Goal: Task Accomplishment & Management: Manage account settings

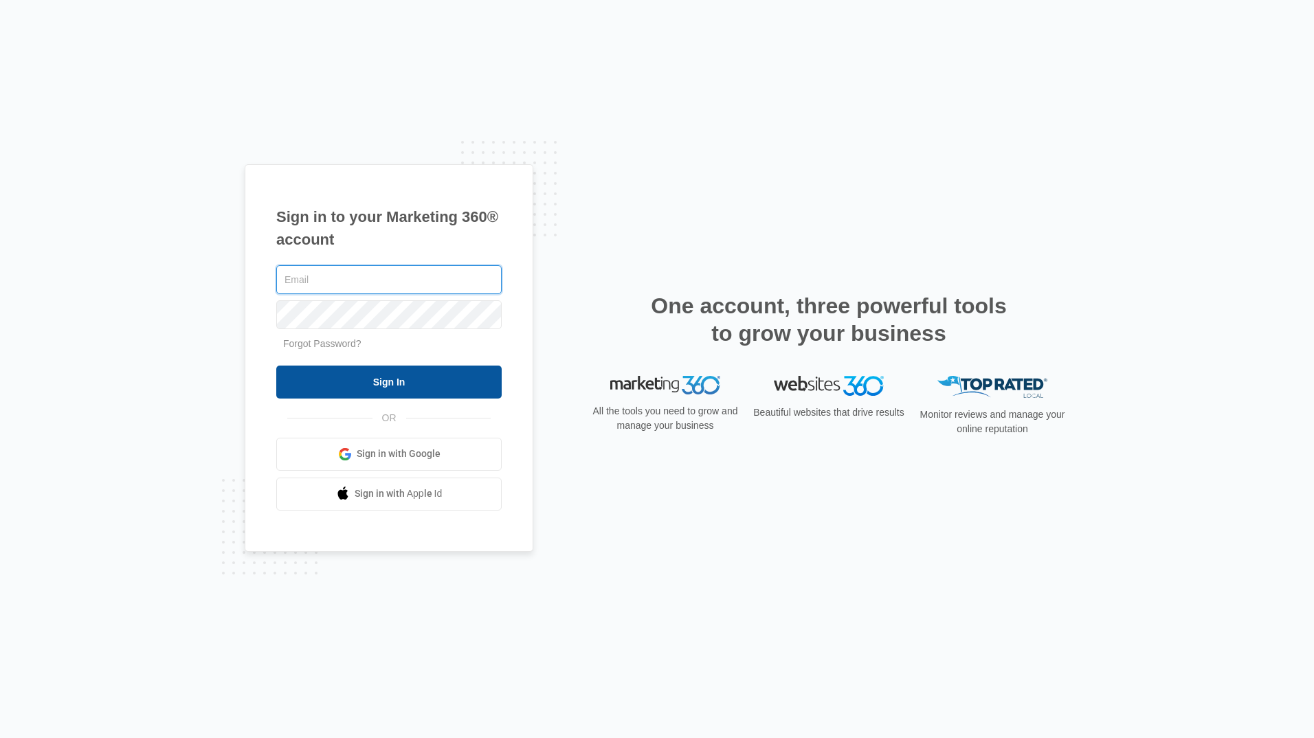
type input "[EMAIL_ADDRESS][DOMAIN_NAME]"
click at [378, 380] on input "Sign In" at bounding box center [388, 382] width 225 height 33
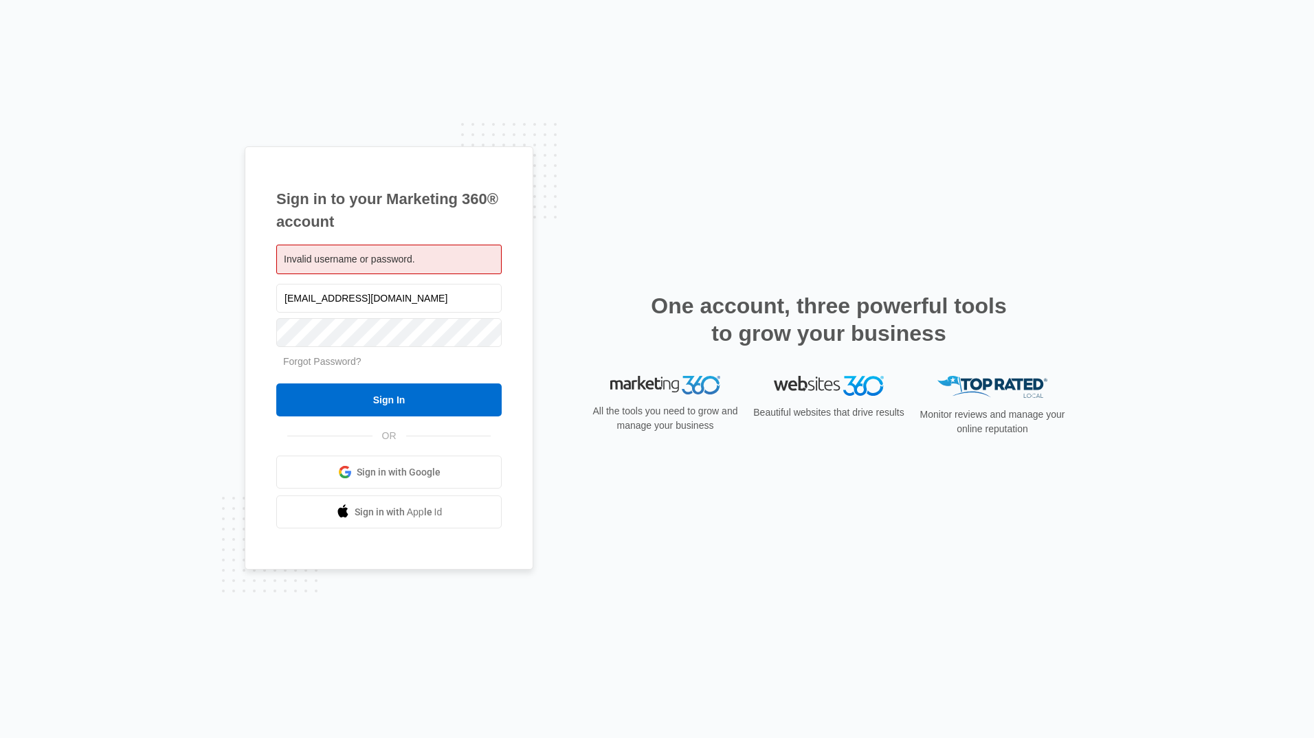
drag, startPoint x: 438, startPoint y: 298, endPoint x: 117, endPoint y: 234, distance: 327.1
click at [117, 234] on div "Sign in to your Marketing 360® account Invalid username or password. blanewilli…" at bounding box center [657, 369] width 1314 height 738
type input "bwilliams@williamsentllc.com"
click at [269, 301] on div "Sign in to your Marketing 360® account Invalid username or password. bwilliams@…" at bounding box center [389, 358] width 289 height 424
click at [283, 397] on input "Sign In" at bounding box center [388, 399] width 225 height 33
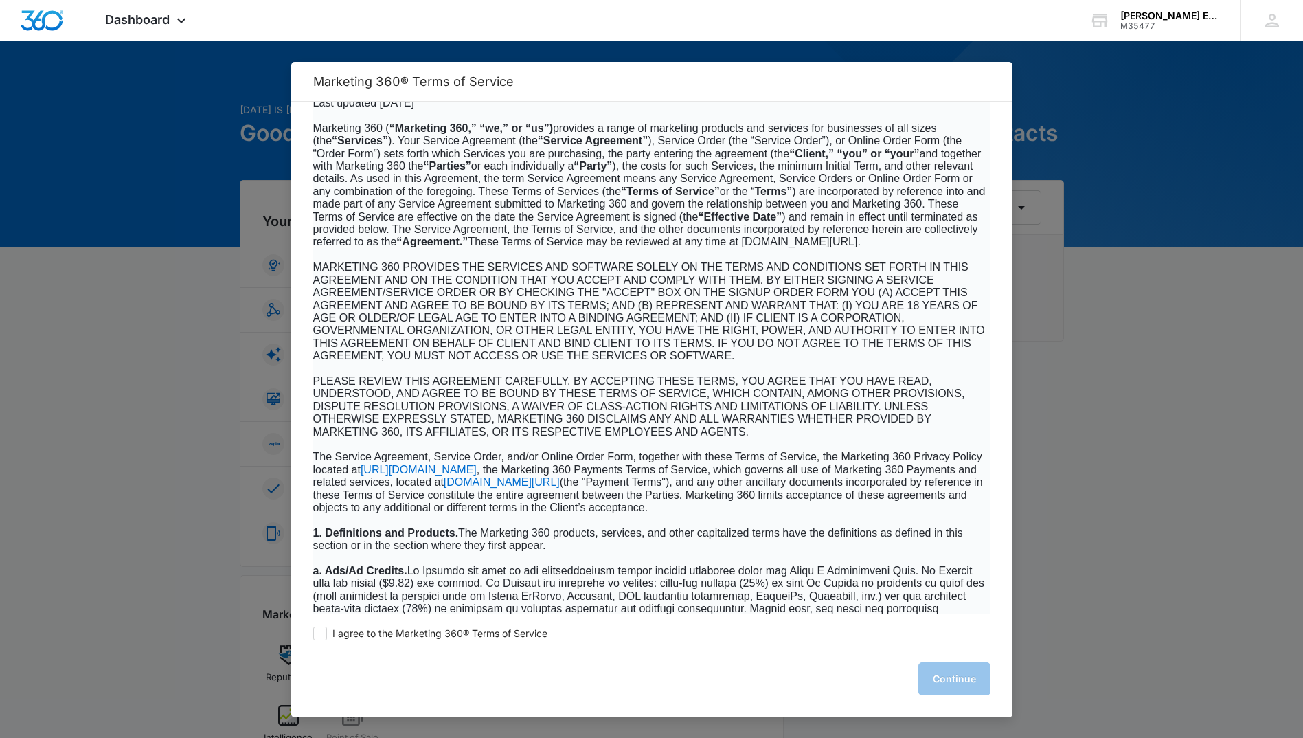
scroll to position [69, 0]
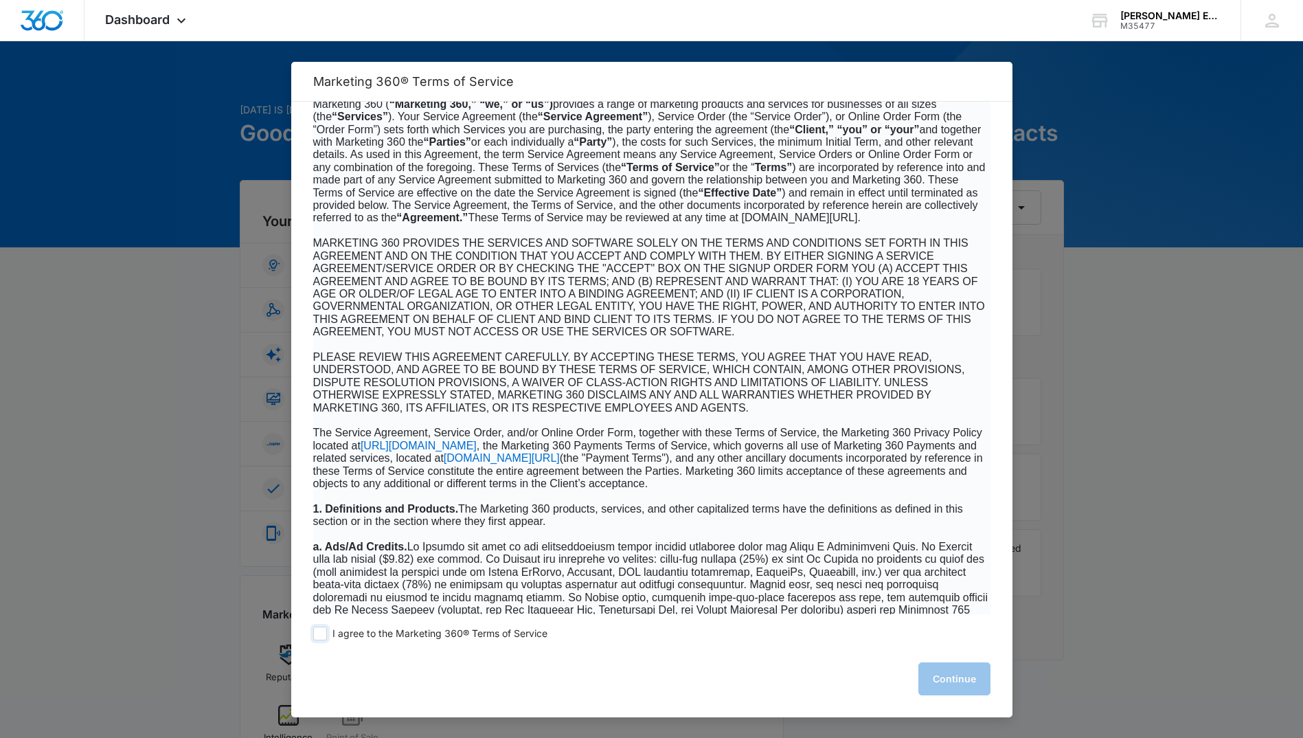
click at [325, 633] on span at bounding box center [320, 634] width 14 height 14
click at [325, 633] on input "I agree to the Marketing 360® Terms of Service" at bounding box center [320, 634] width 14 height 14
checkbox input "true"
click at [944, 683] on button "Continue" at bounding box center [955, 678] width 72 height 33
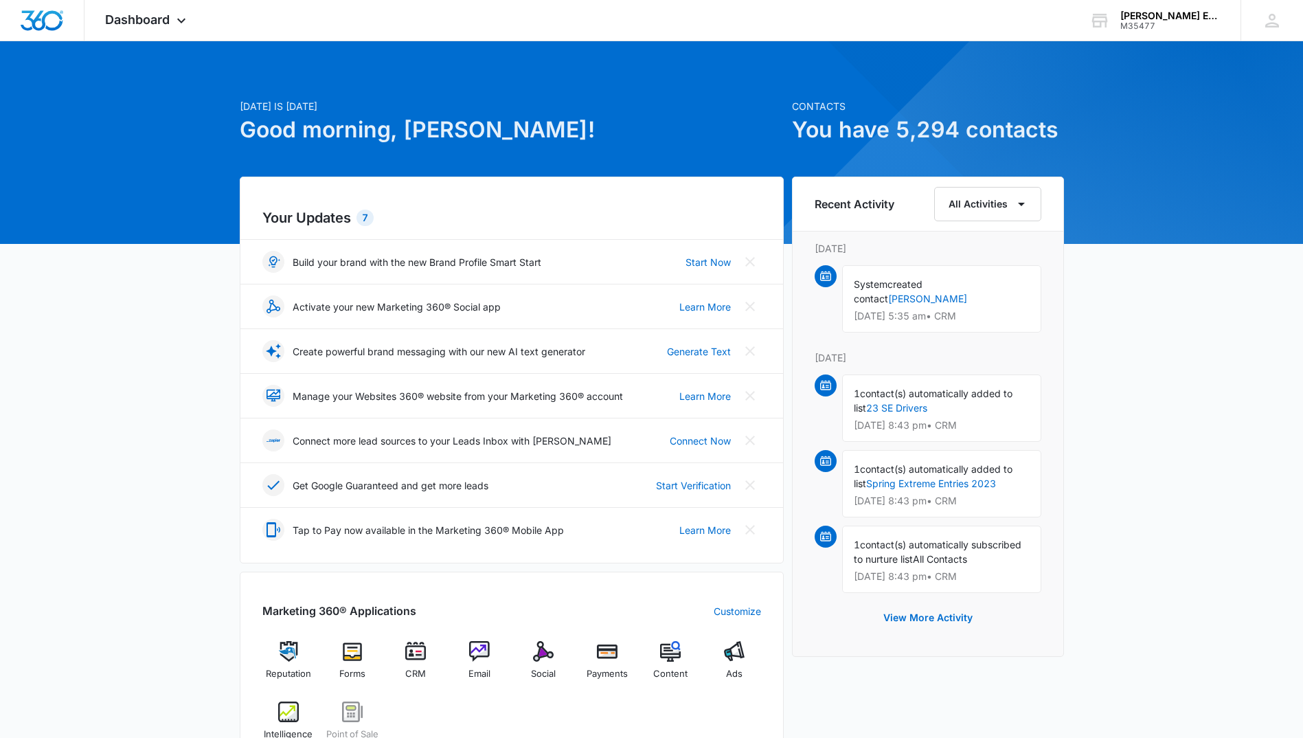
scroll to position [0, 0]
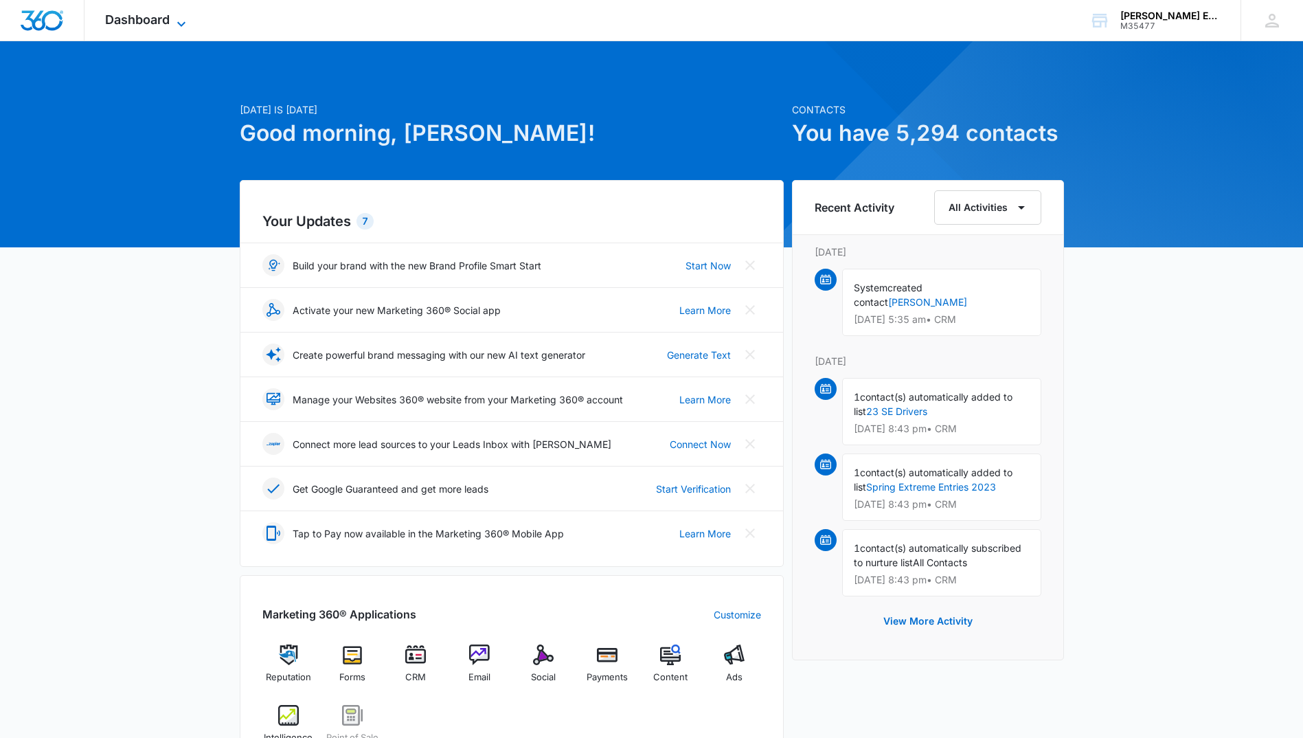
click at [184, 16] on icon at bounding box center [181, 24] width 16 height 16
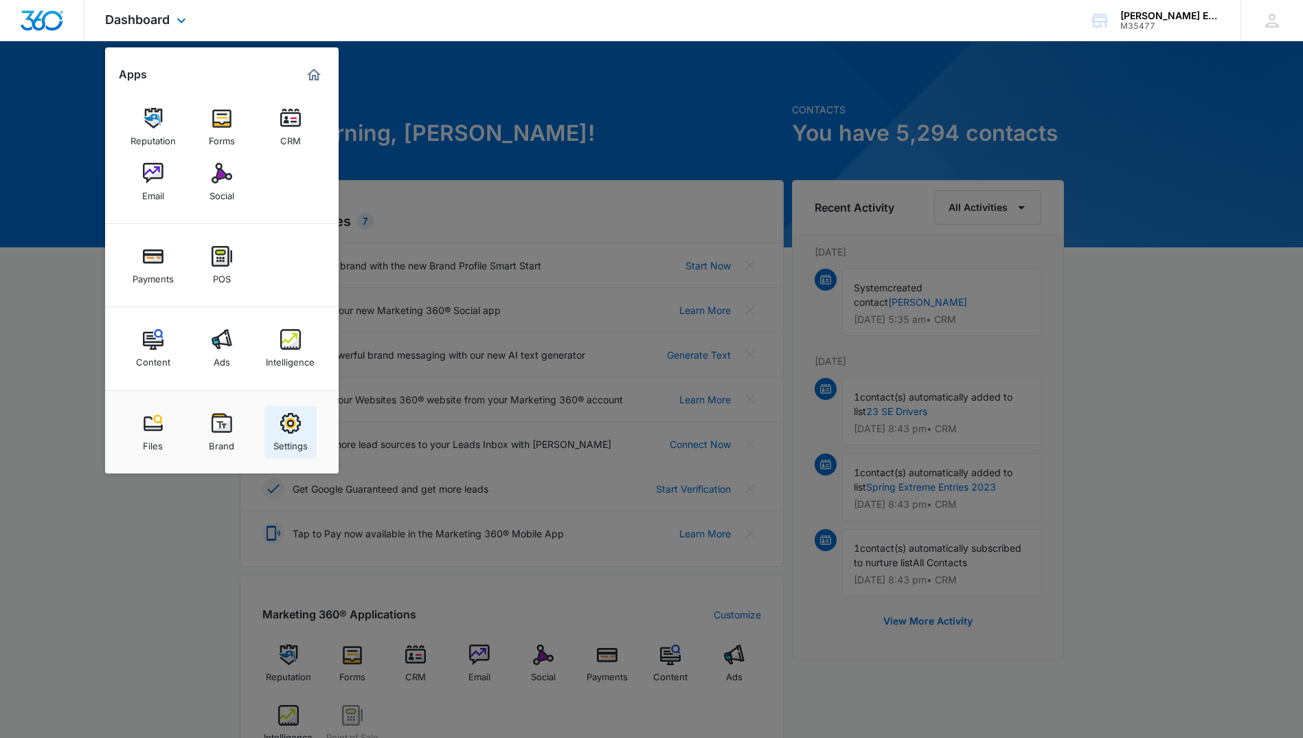
click at [297, 430] on img at bounding box center [290, 423] width 21 height 21
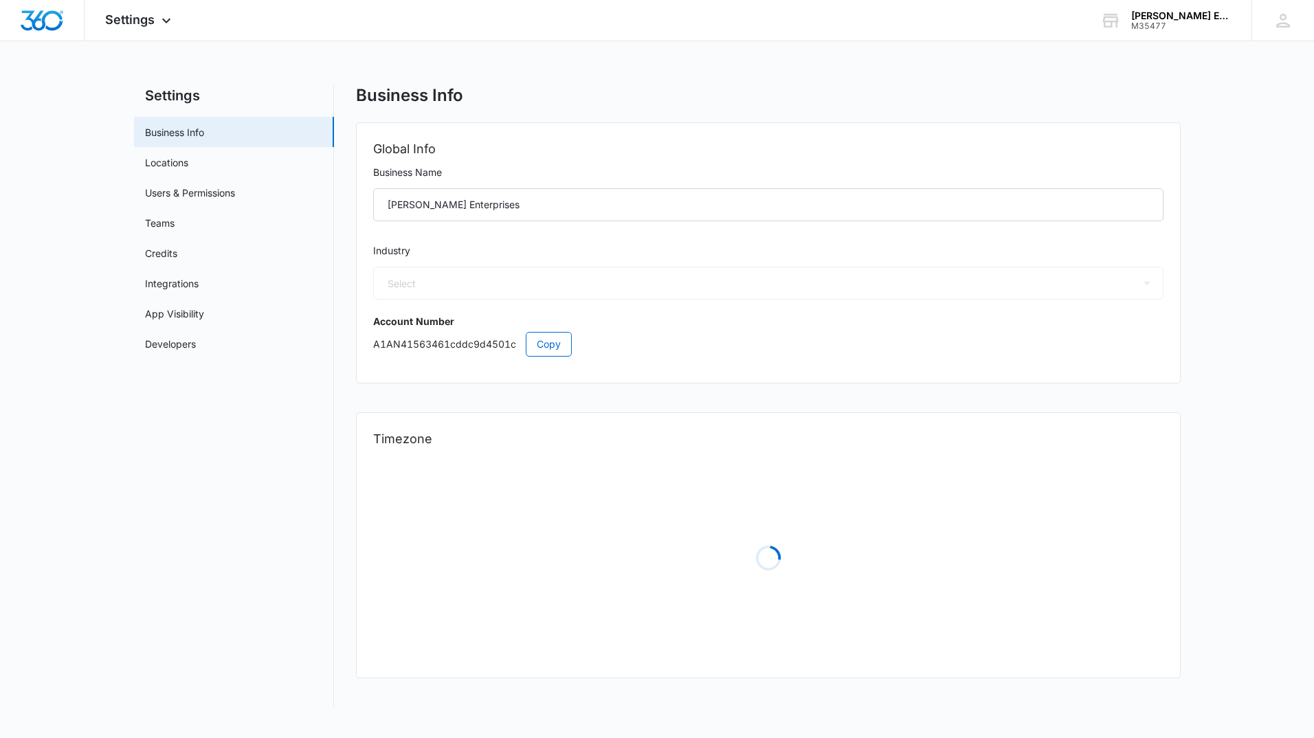
select select "25"
select select "US"
select select "America/Los_Angeles"
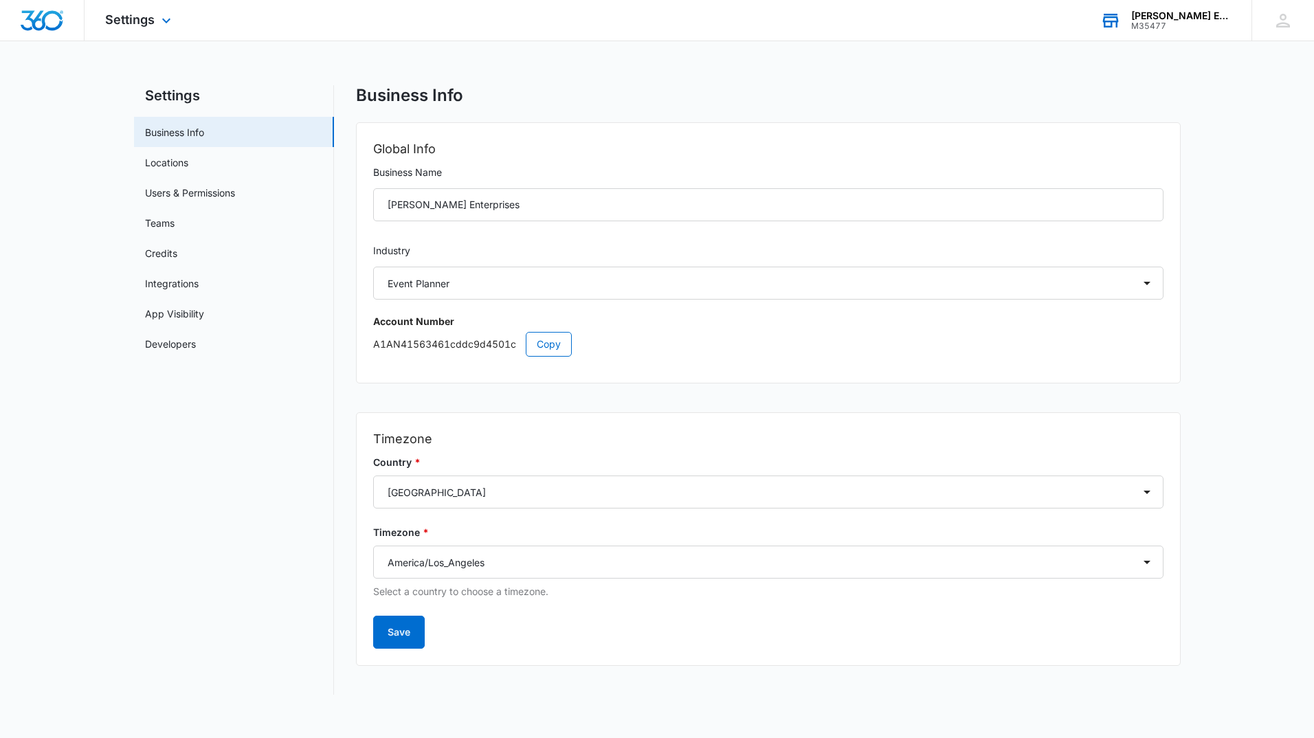
click at [1158, 13] on div "[PERSON_NAME] Enterprises" at bounding box center [1181, 15] width 100 height 11
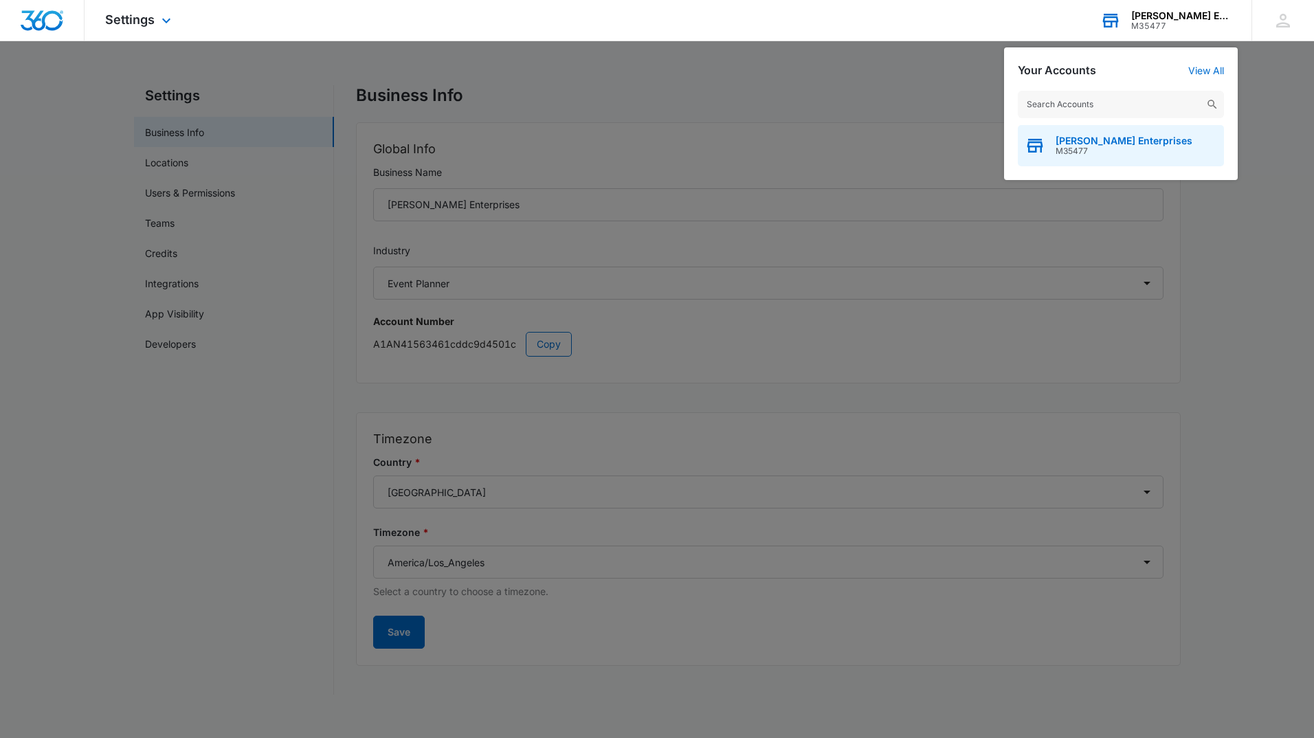
click at [1108, 142] on span "[PERSON_NAME] Enterprises" at bounding box center [1123, 140] width 137 height 11
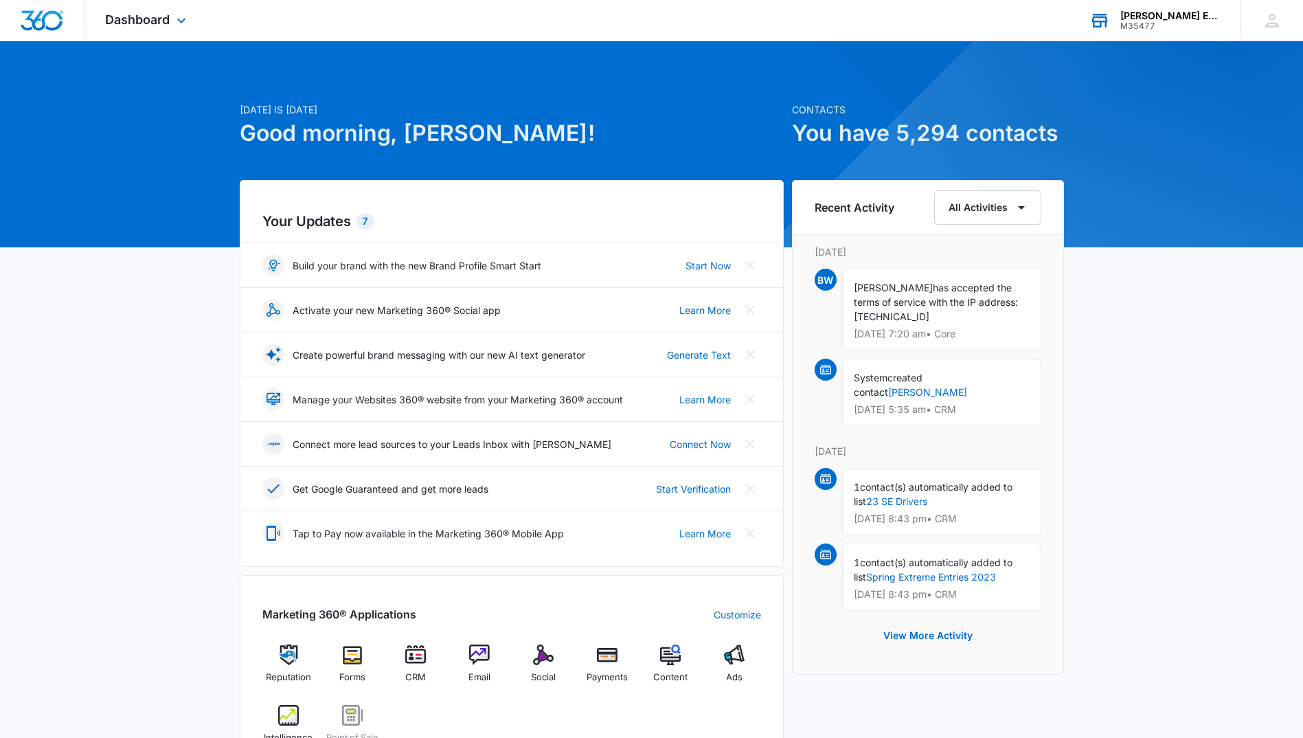
click at [170, 19] on div "Dashboard Apps Reputation Forms CRM Email Social Payments POS Content Ads Intel…" at bounding box center [148, 20] width 126 height 41
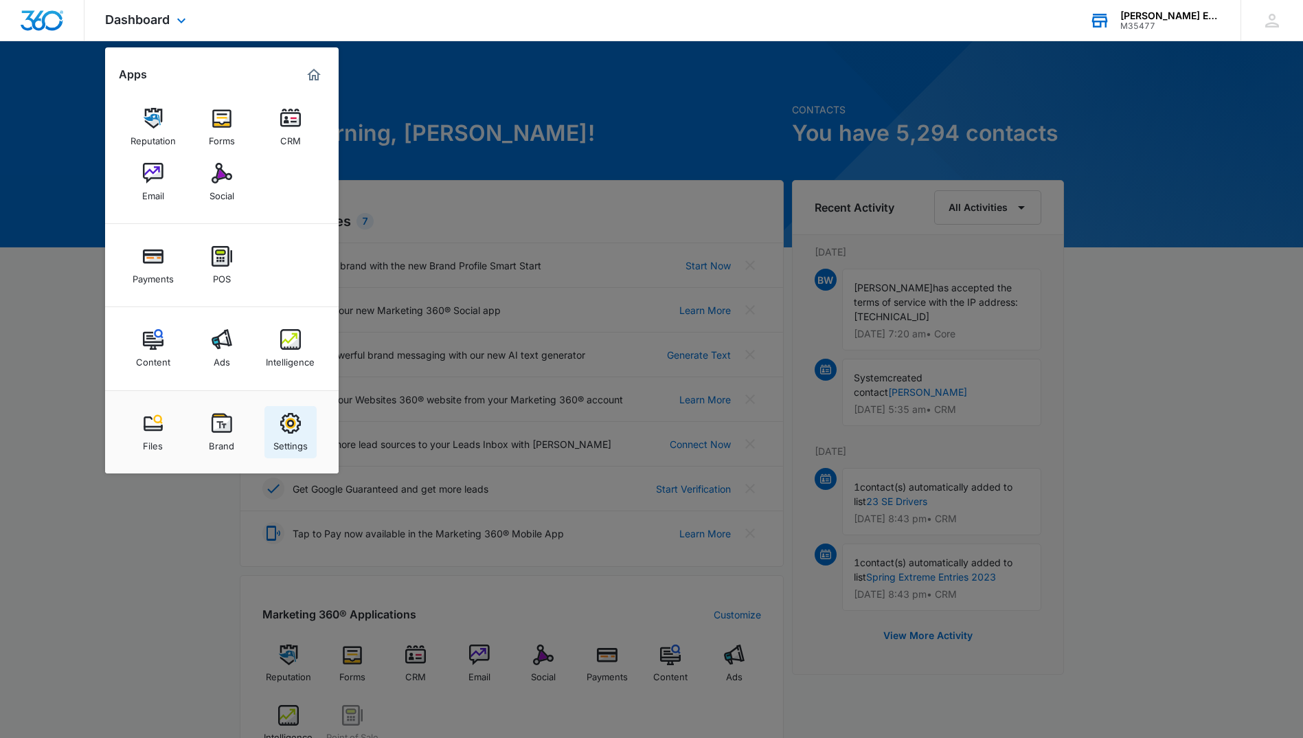
click at [295, 431] on img at bounding box center [290, 423] width 21 height 21
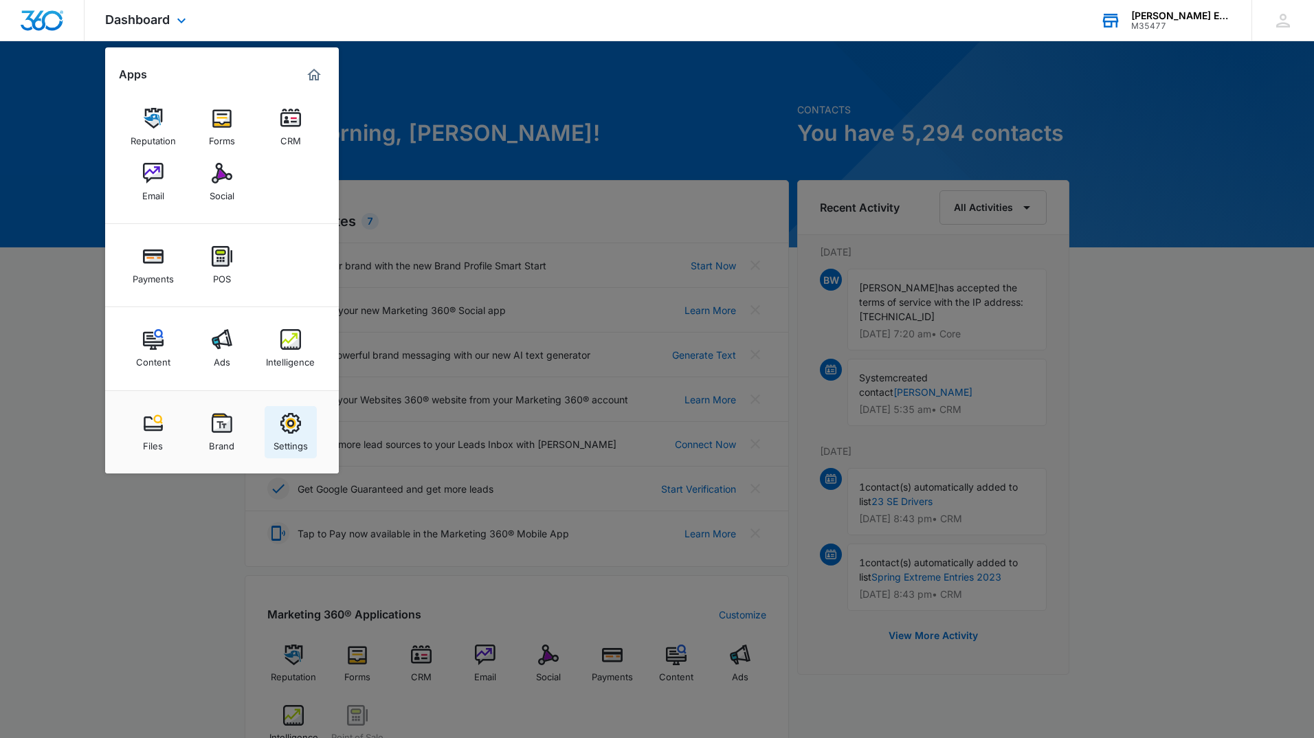
select select "25"
select select "US"
select select "America/Los_Angeles"
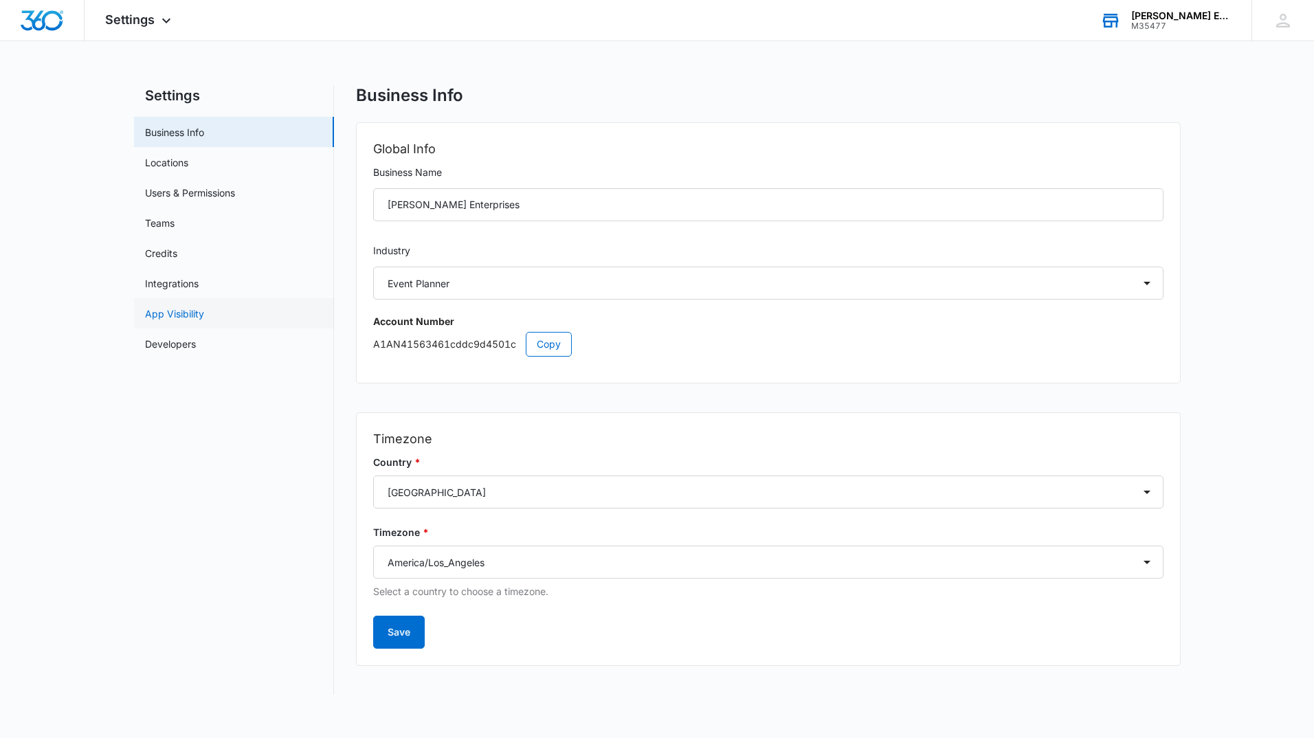
click at [194, 321] on link "App Visibility" at bounding box center [174, 313] width 59 height 14
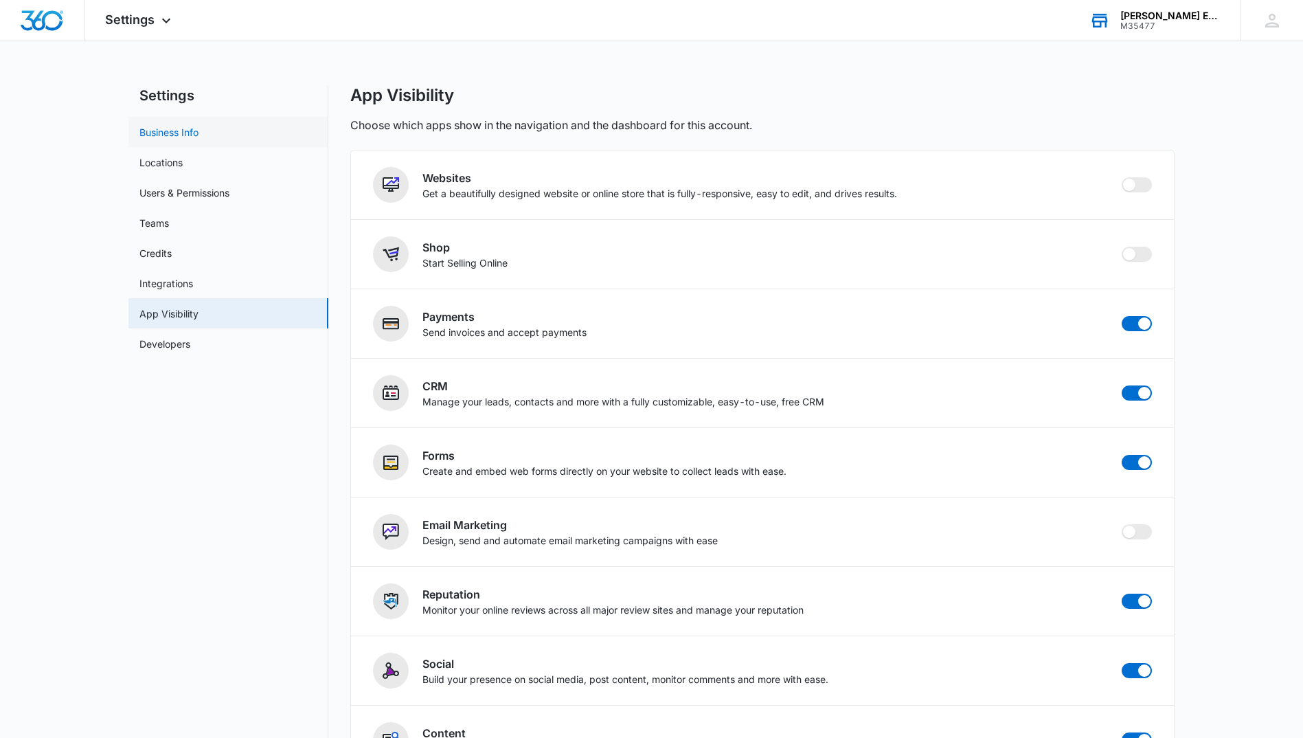
click at [171, 136] on link "Business Info" at bounding box center [168, 132] width 59 height 14
select select "25"
select select "US"
select select "America/Los_Angeles"
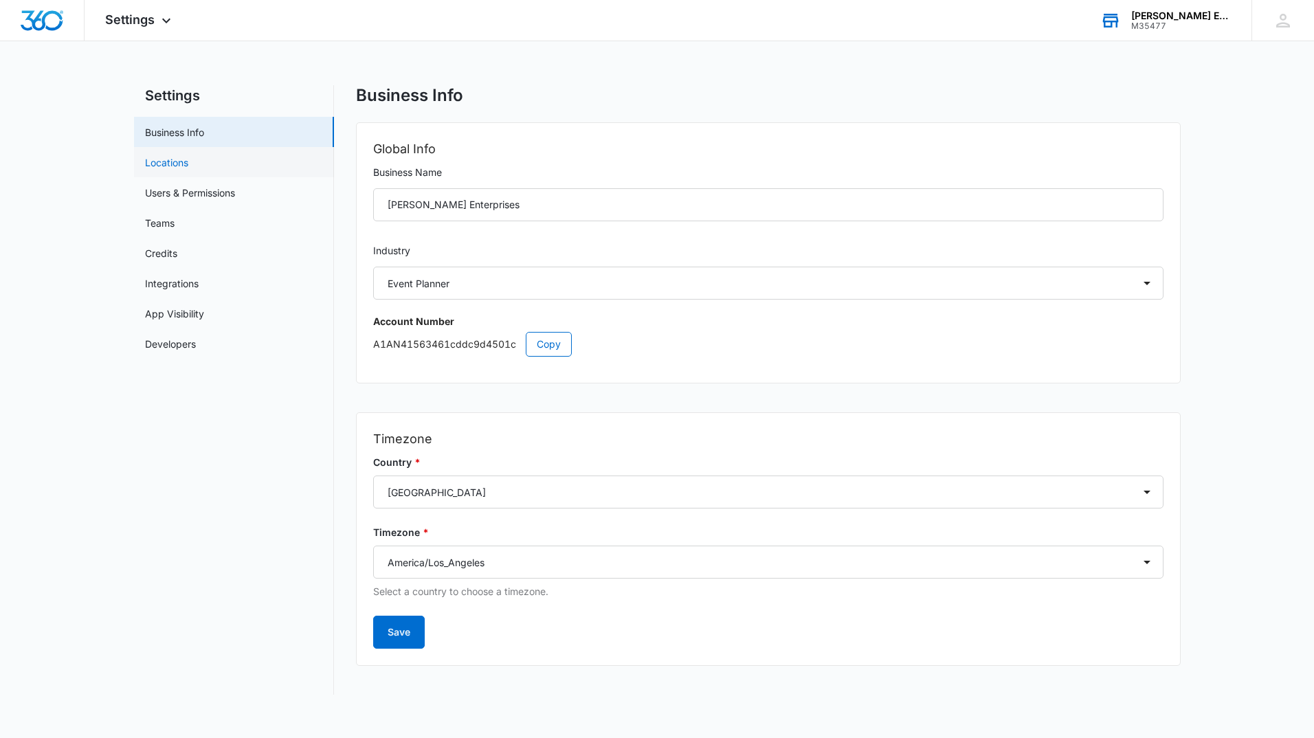
click at [171, 162] on link "Locations" at bounding box center [166, 162] width 43 height 14
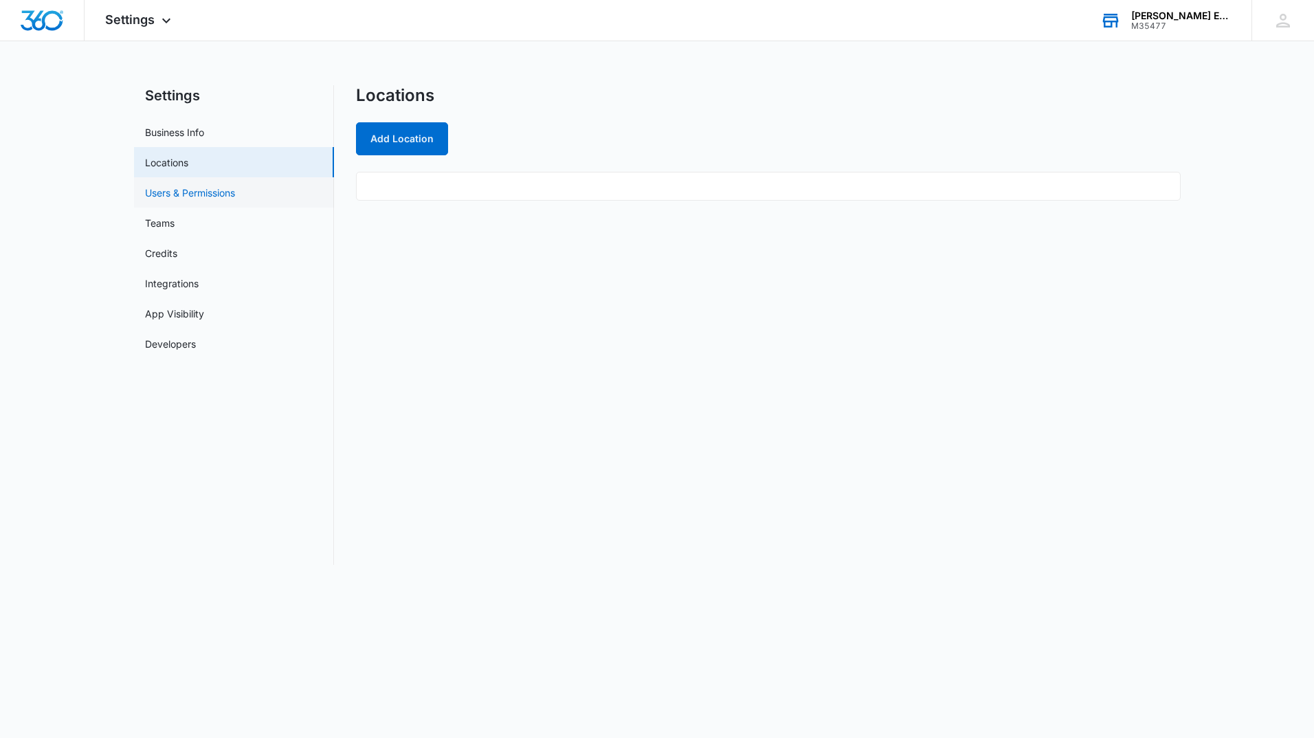
click at [181, 196] on link "Users & Permissions" at bounding box center [190, 193] width 90 height 14
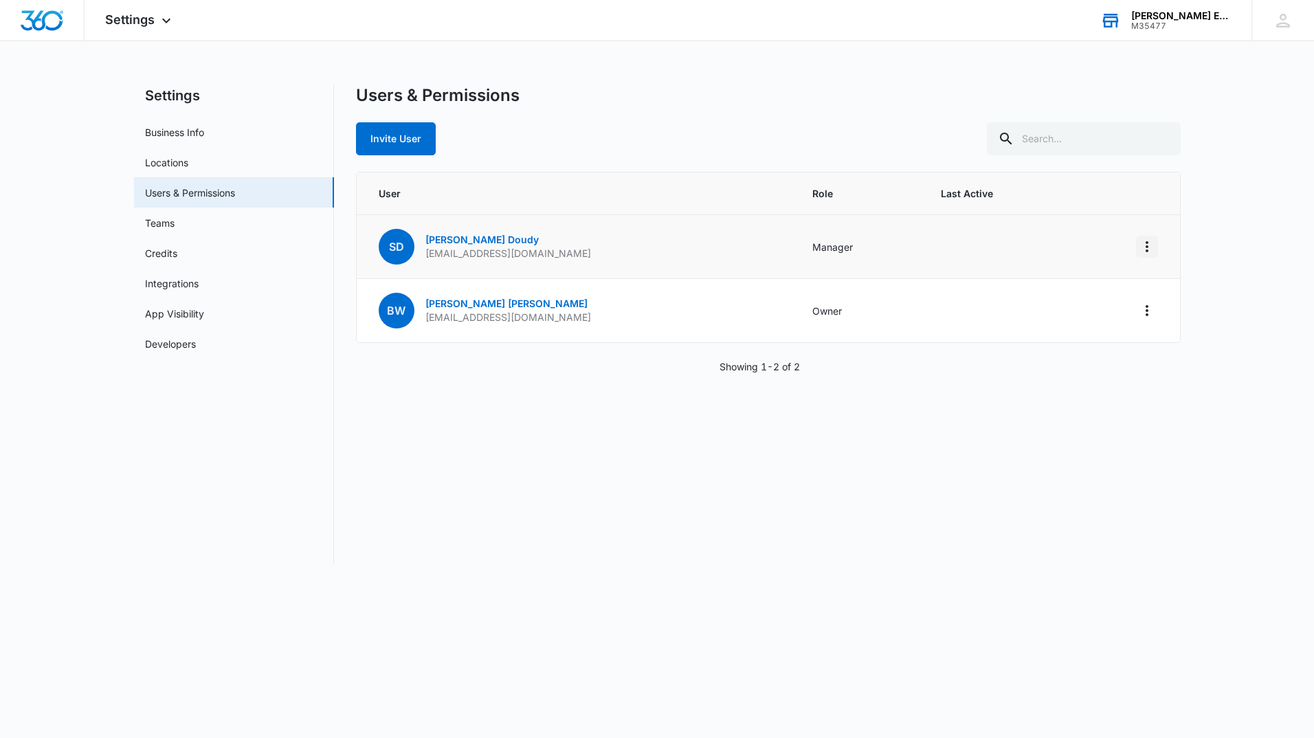
click at [1148, 251] on icon "Actions" at bounding box center [1146, 246] width 16 height 16
click at [164, 223] on link "Teams" at bounding box center [160, 223] width 30 height 14
click at [158, 246] on link "Credits" at bounding box center [161, 253] width 32 height 14
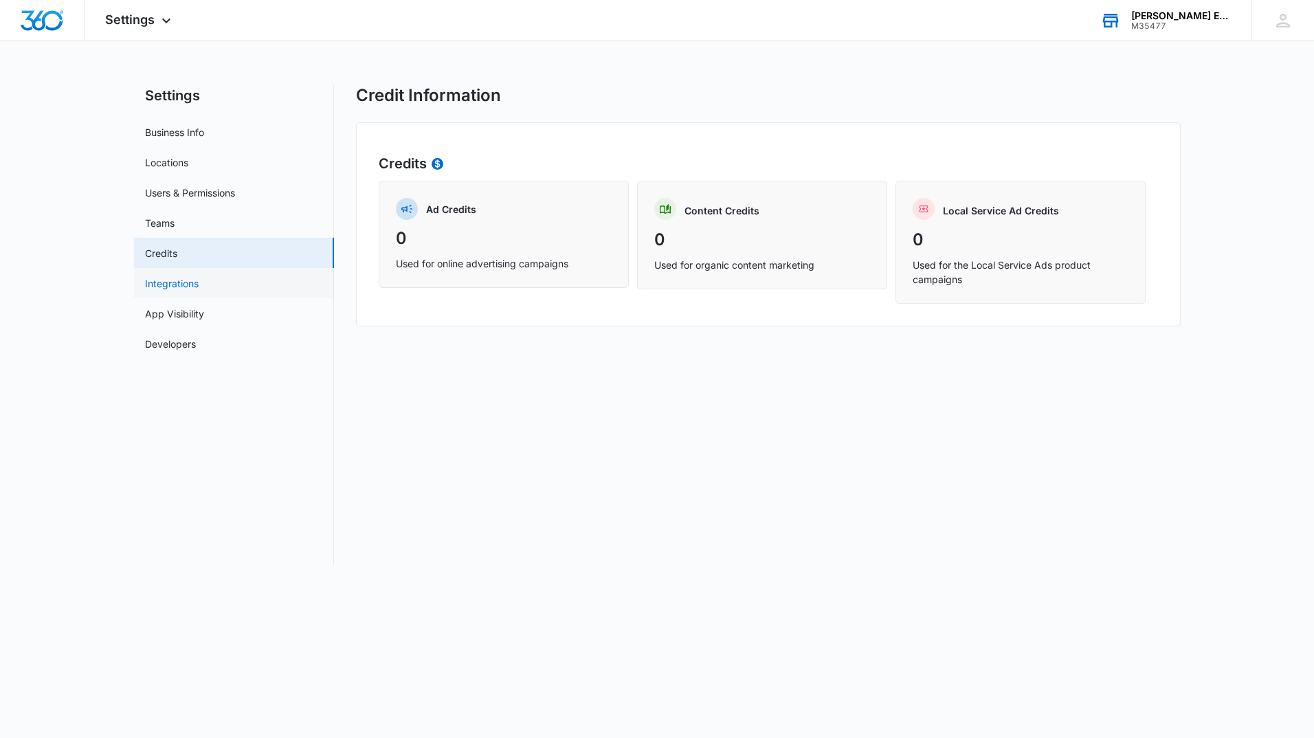
click at [170, 282] on link "Integrations" at bounding box center [172, 283] width 54 height 14
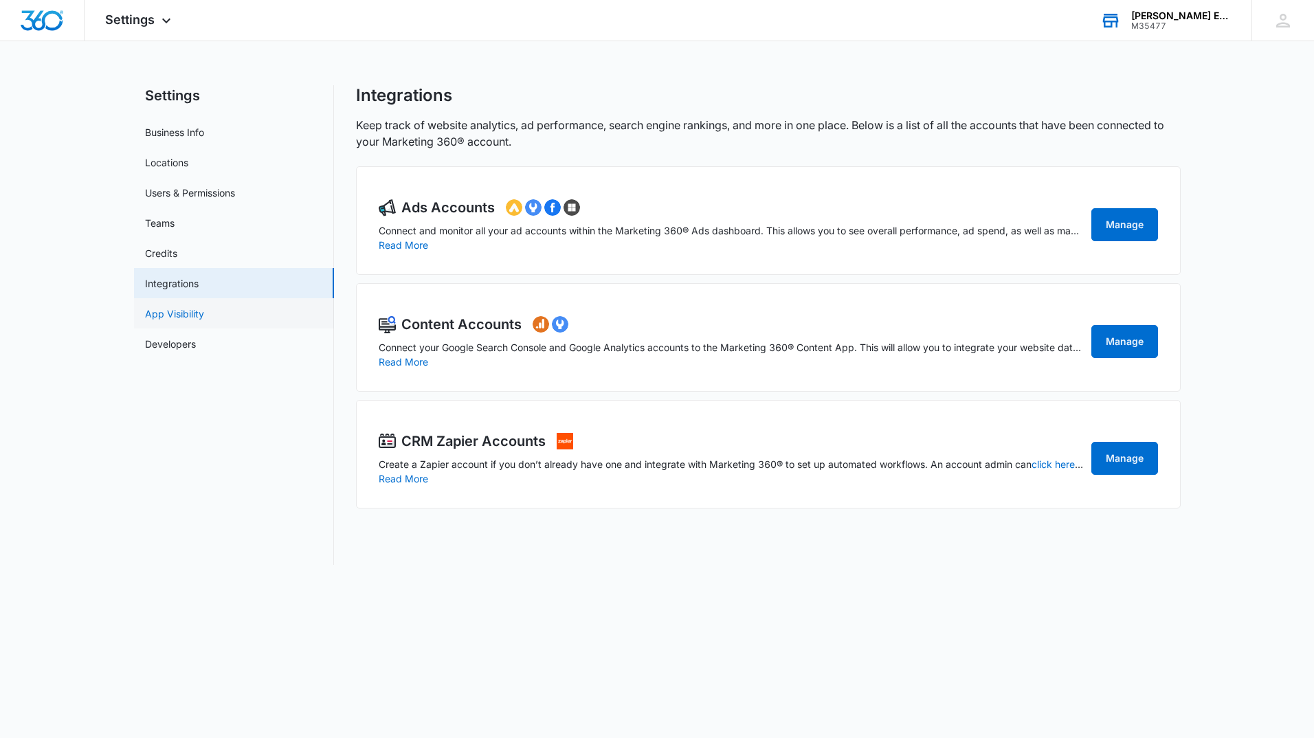
click at [179, 321] on link "App Visibility" at bounding box center [174, 313] width 59 height 14
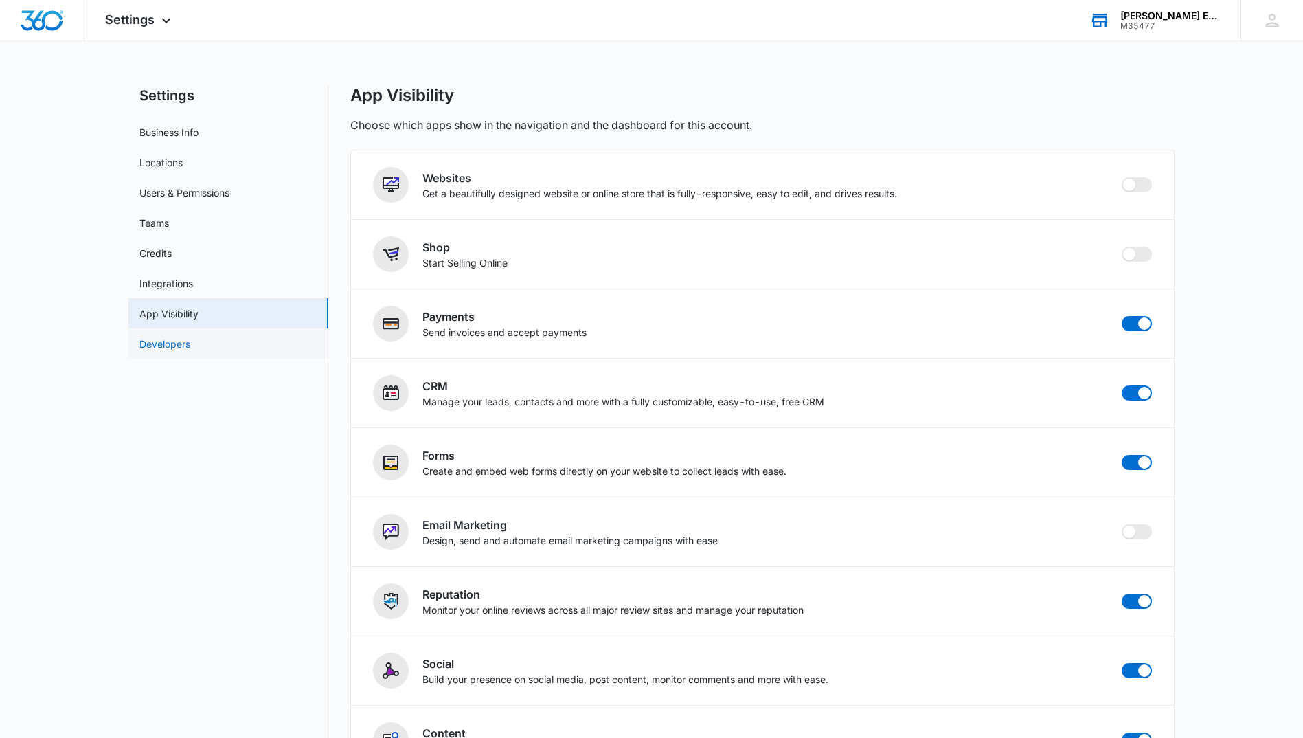
click at [172, 342] on link "Developers" at bounding box center [164, 344] width 51 height 14
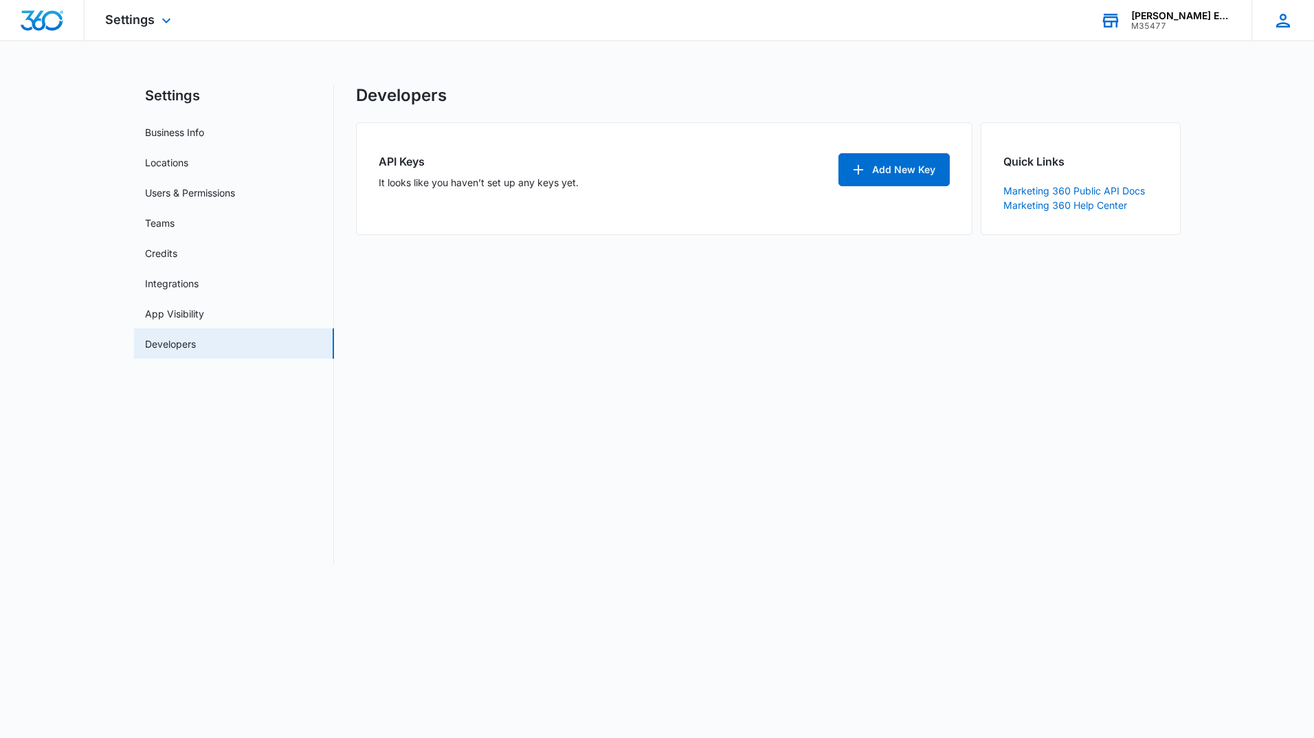
click at [1279, 25] on icon at bounding box center [1283, 21] width 14 height 14
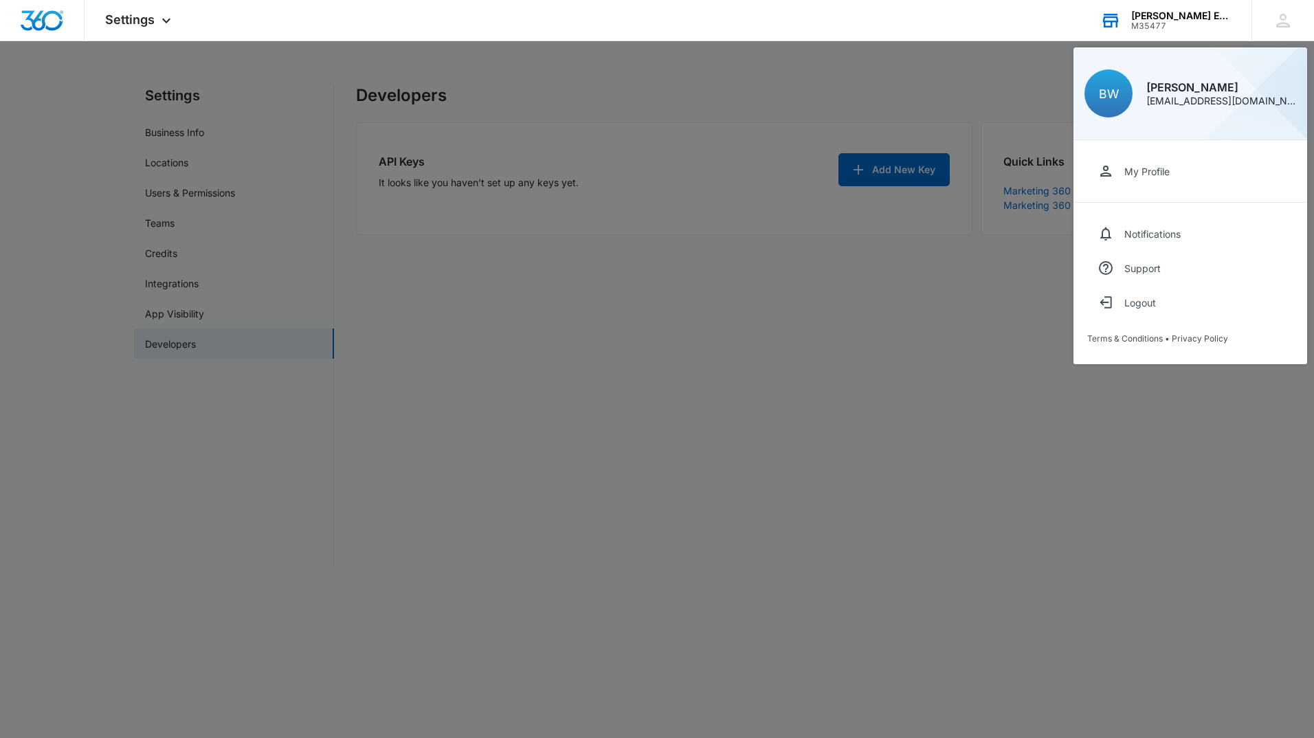
click at [1156, 172] on div "My Profile" at bounding box center [1146, 172] width 45 height 12
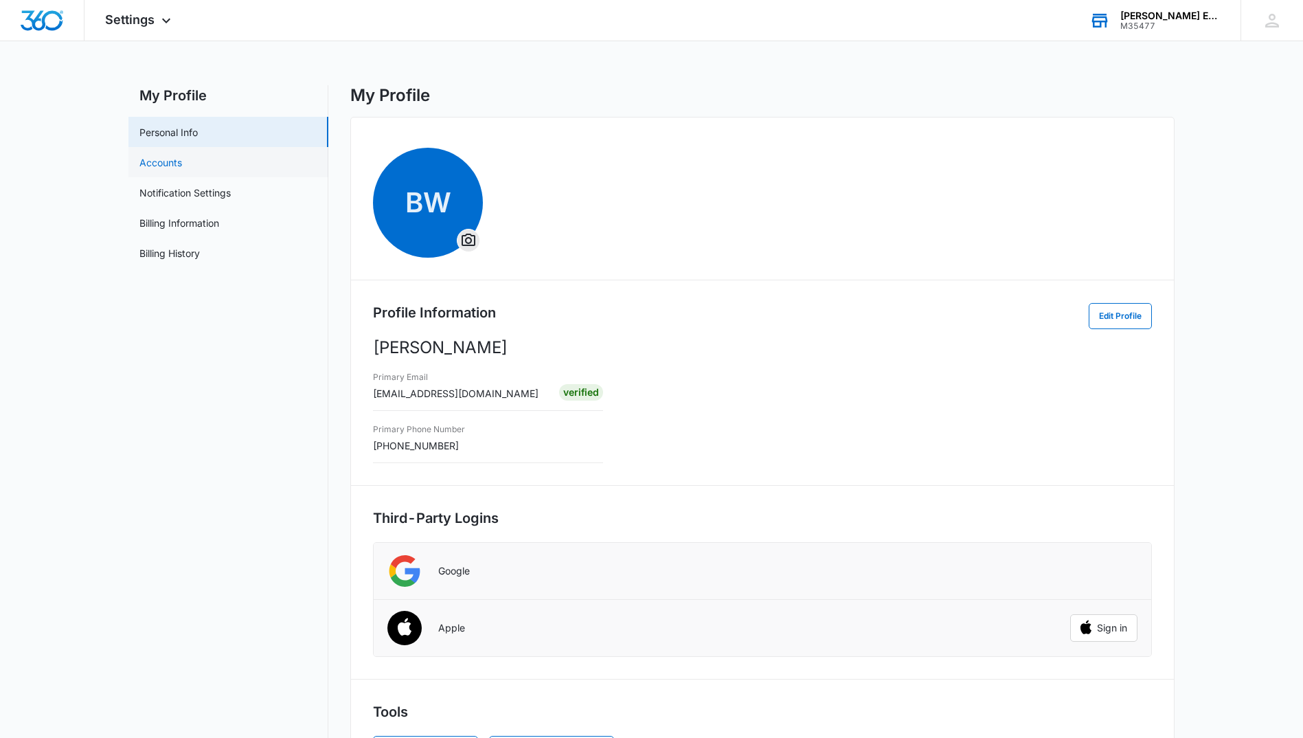
click at [175, 165] on link "Accounts" at bounding box center [160, 162] width 43 height 14
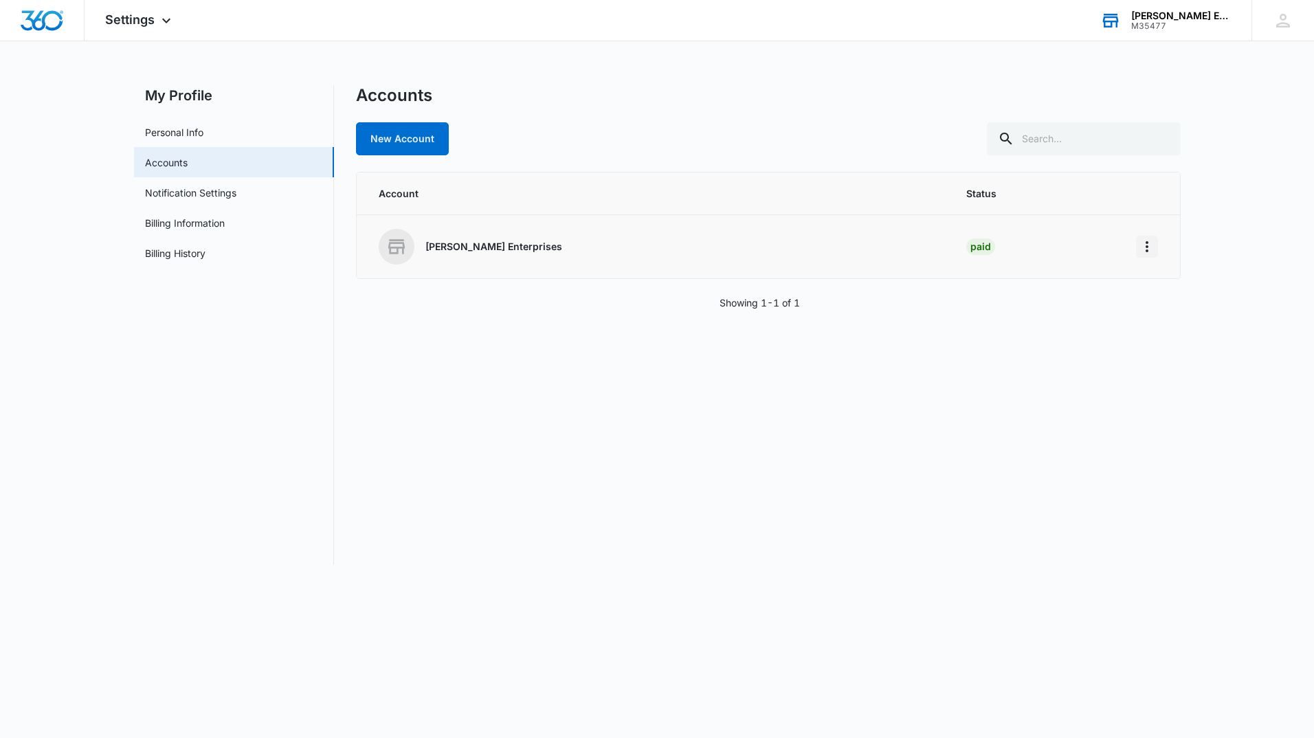
click at [1147, 251] on icon "Home" at bounding box center [1146, 246] width 3 height 11
click at [458, 245] on p "[PERSON_NAME] Enterprises" at bounding box center [493, 247] width 137 height 14
click at [208, 229] on link "Billing Information" at bounding box center [185, 223] width 80 height 14
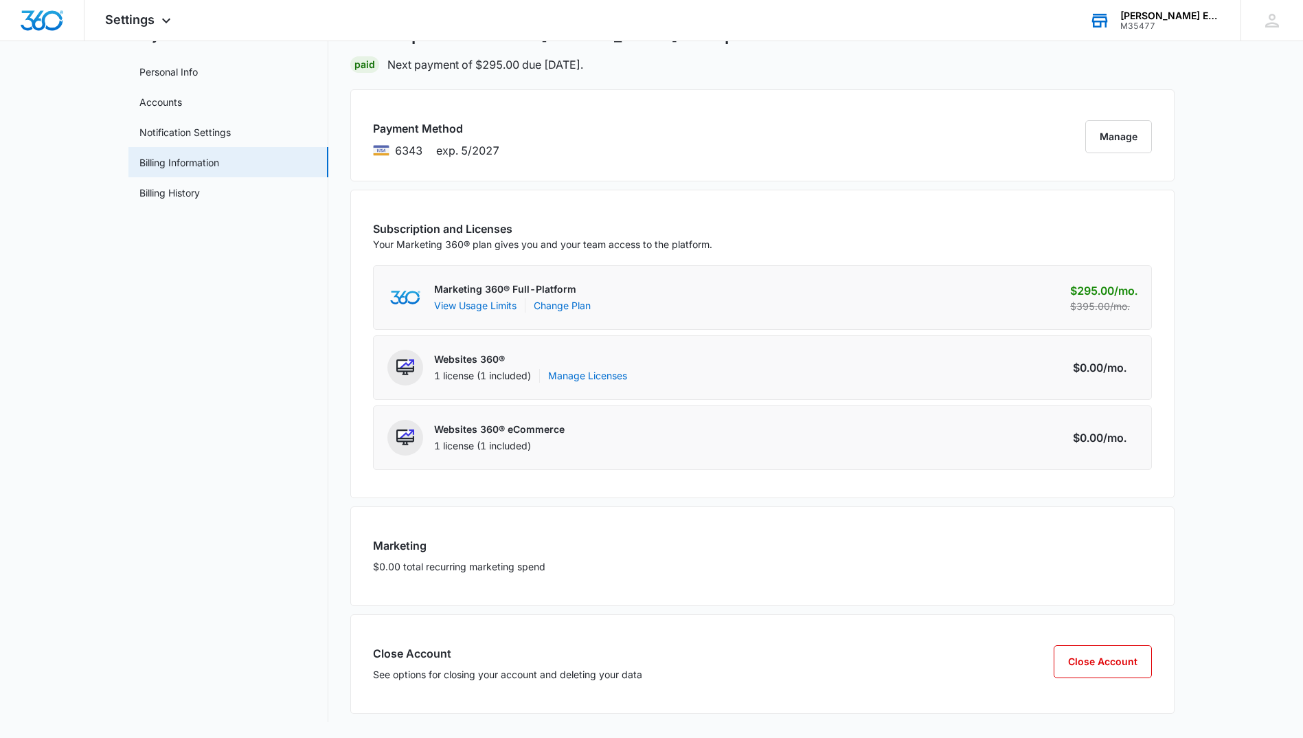
scroll to position [61, 0]
click at [572, 304] on link "Change Plan" at bounding box center [562, 304] width 57 height 14
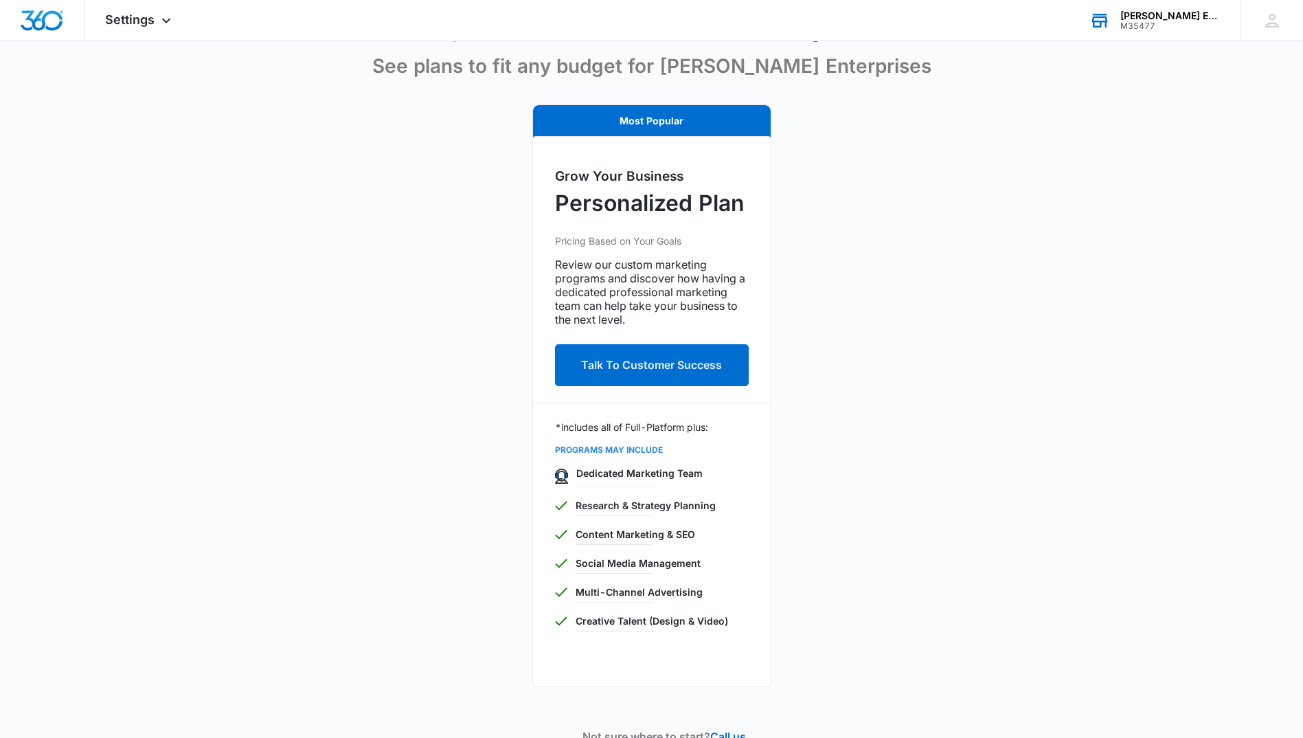
scroll to position [41, 0]
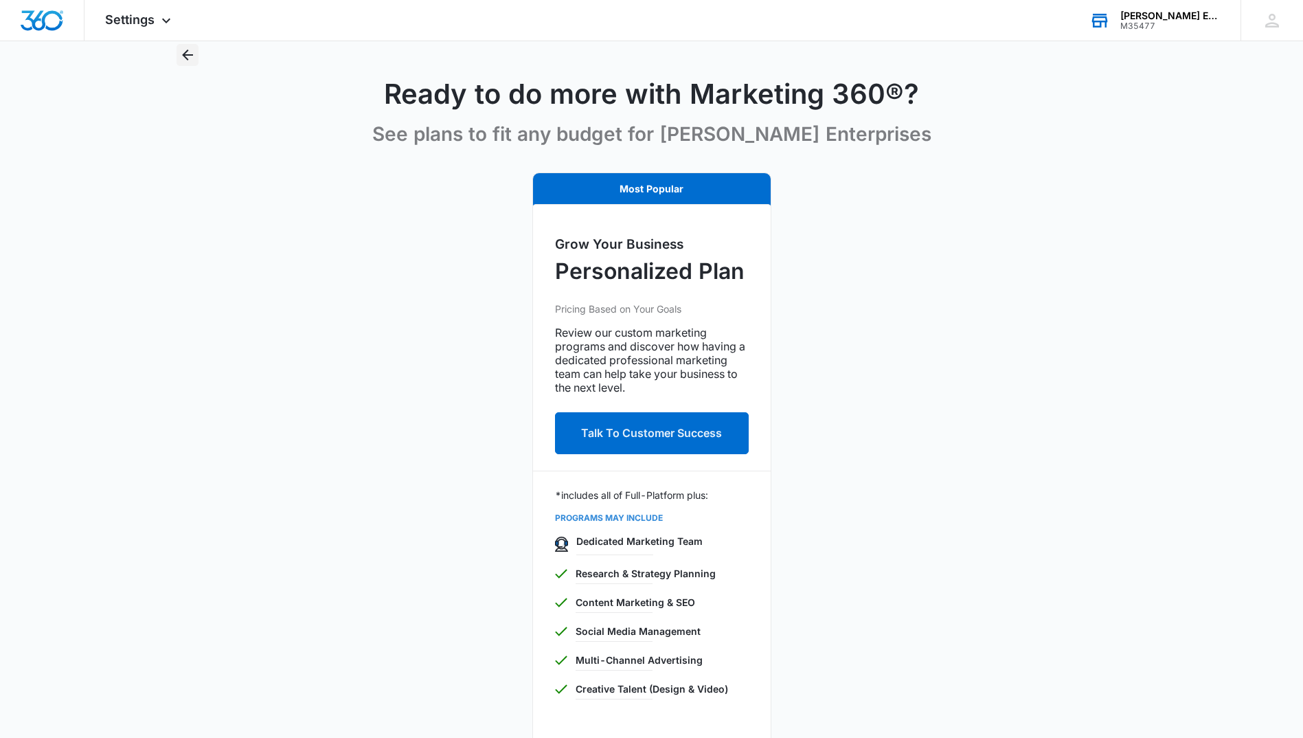
click at [186, 54] on icon "Back" at bounding box center [187, 55] width 16 height 16
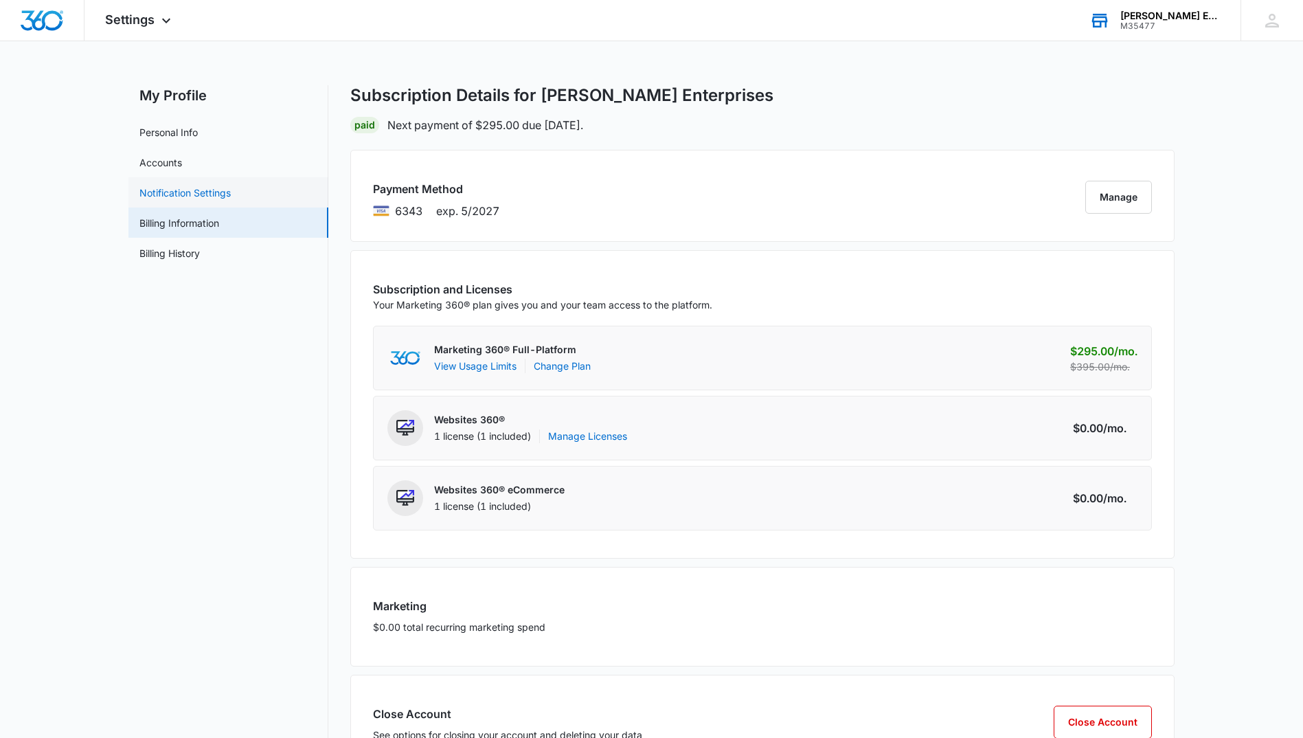
click at [194, 195] on link "Notification Settings" at bounding box center [184, 193] width 91 height 14
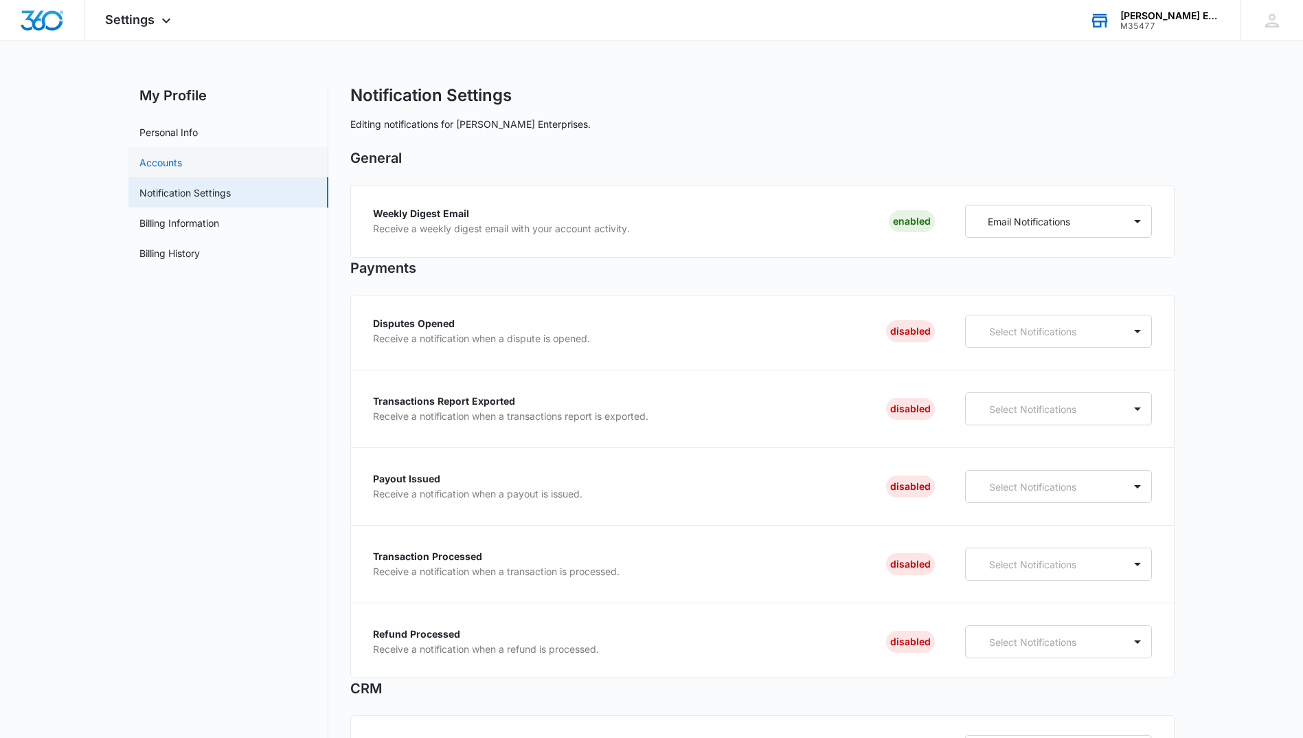
click at [179, 163] on link "Accounts" at bounding box center [160, 162] width 43 height 14
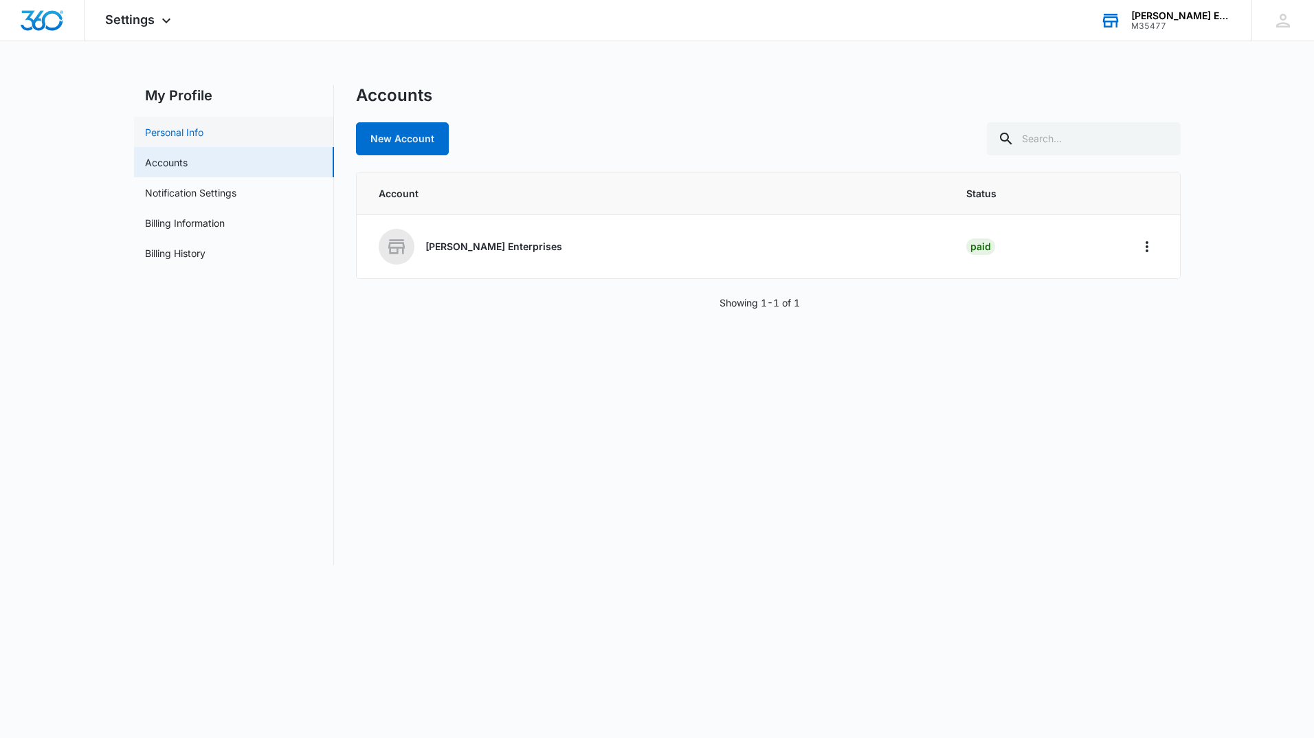
click at [181, 136] on link "Personal Info" at bounding box center [174, 132] width 58 height 14
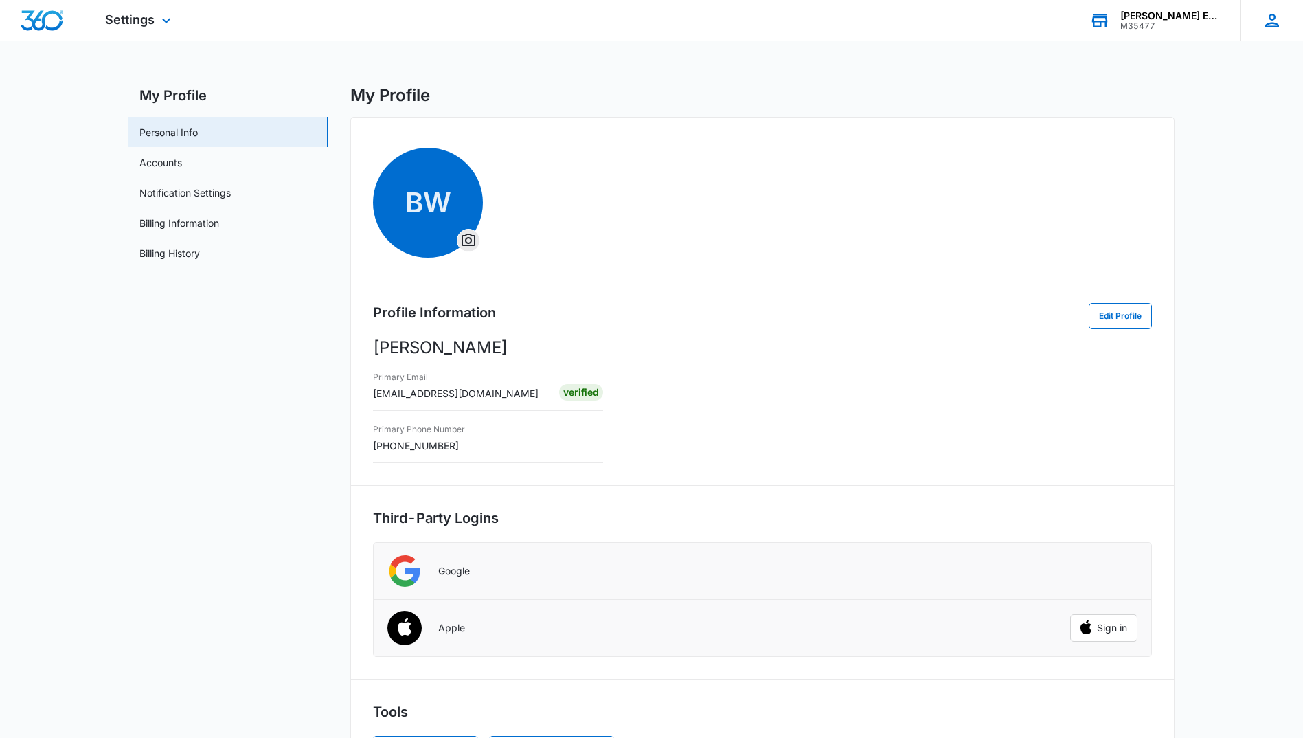
click at [1273, 25] on icon at bounding box center [1273, 21] width 14 height 14
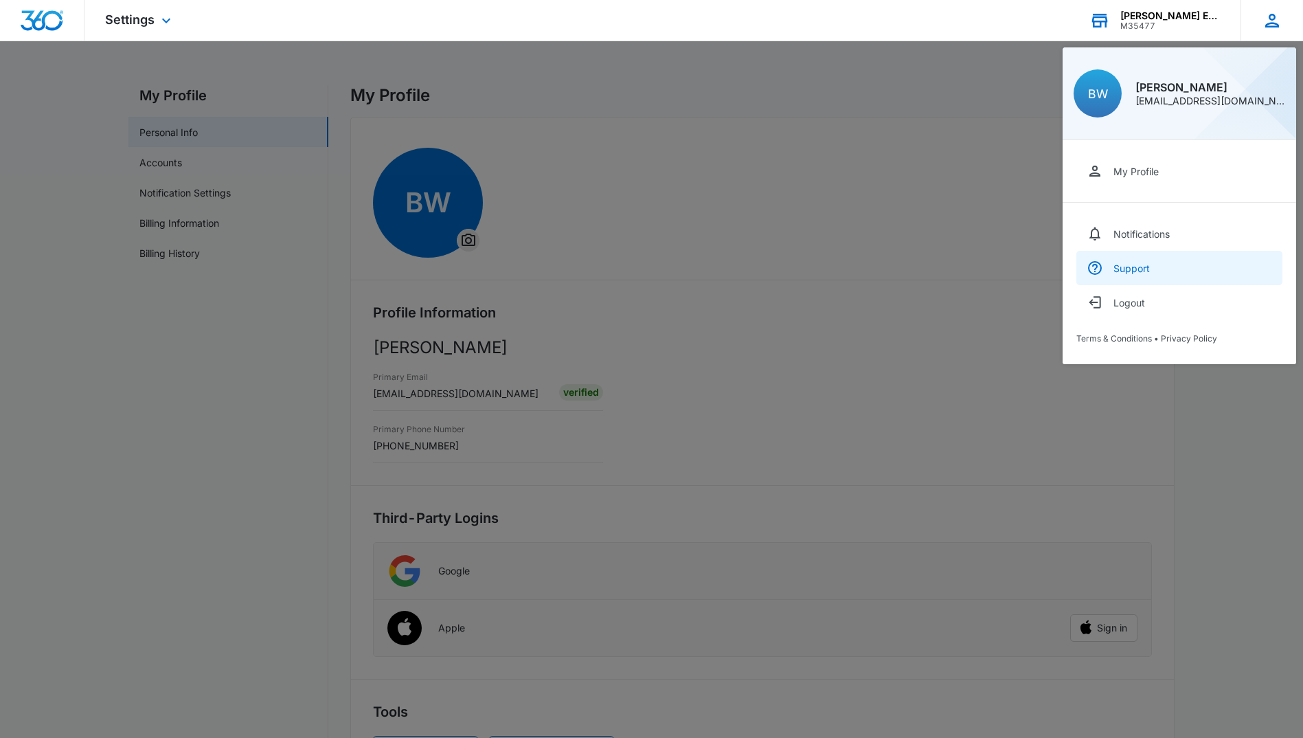
click at [1149, 267] on div "Support" at bounding box center [1132, 268] width 36 height 12
click at [136, 407] on div at bounding box center [651, 369] width 1303 height 738
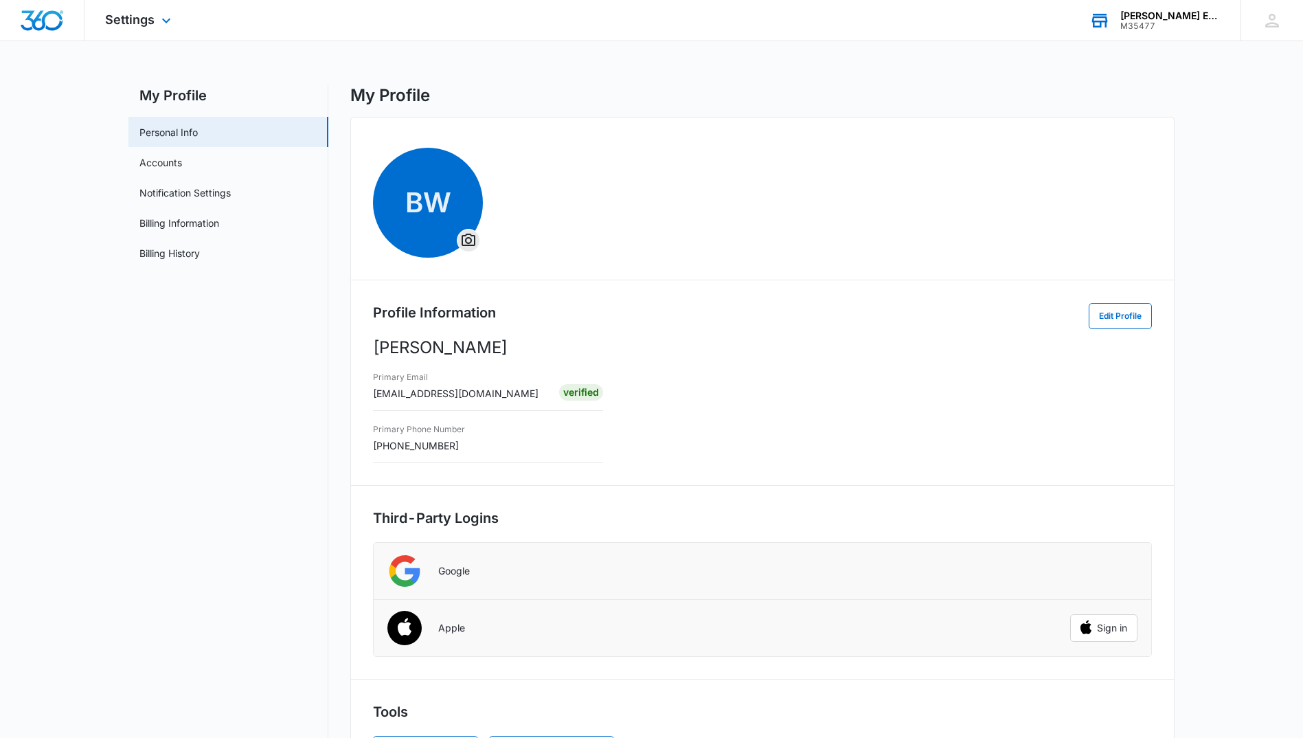
click at [47, 18] on img "Dashboard" at bounding box center [42, 20] width 44 height 21
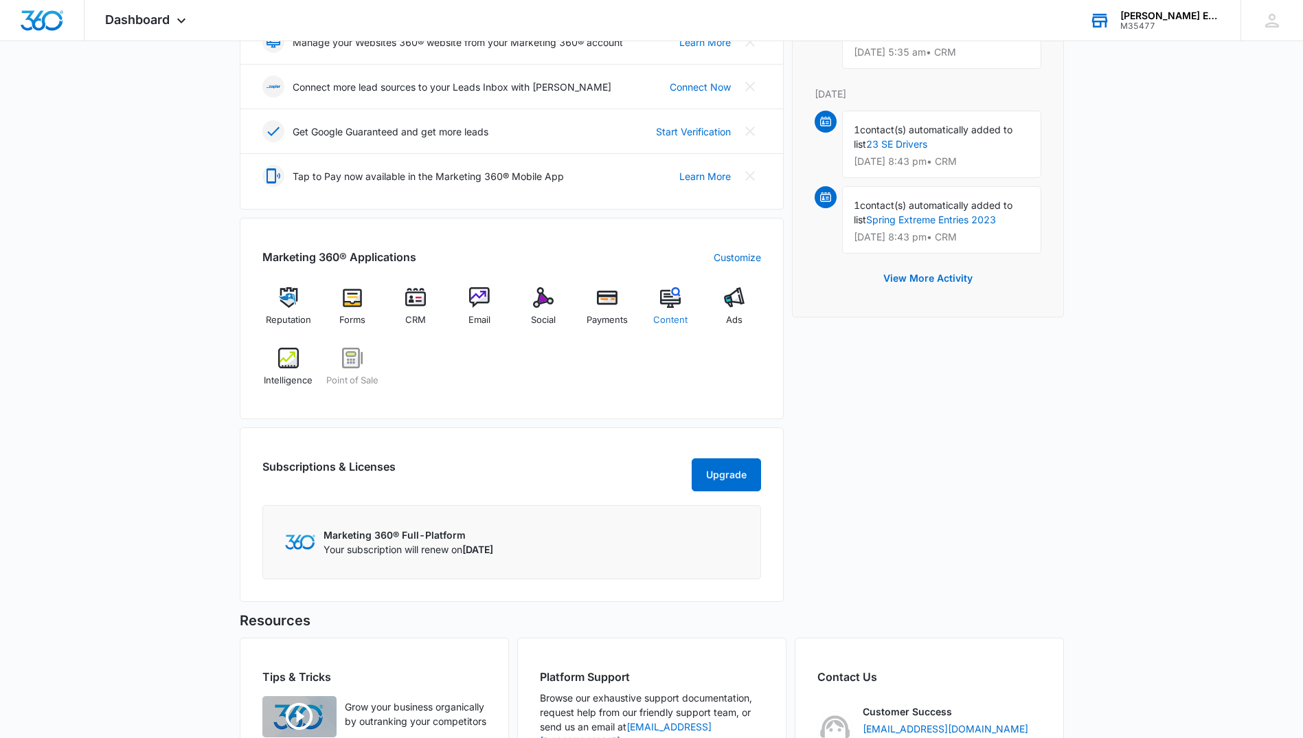
scroll to position [497, 0]
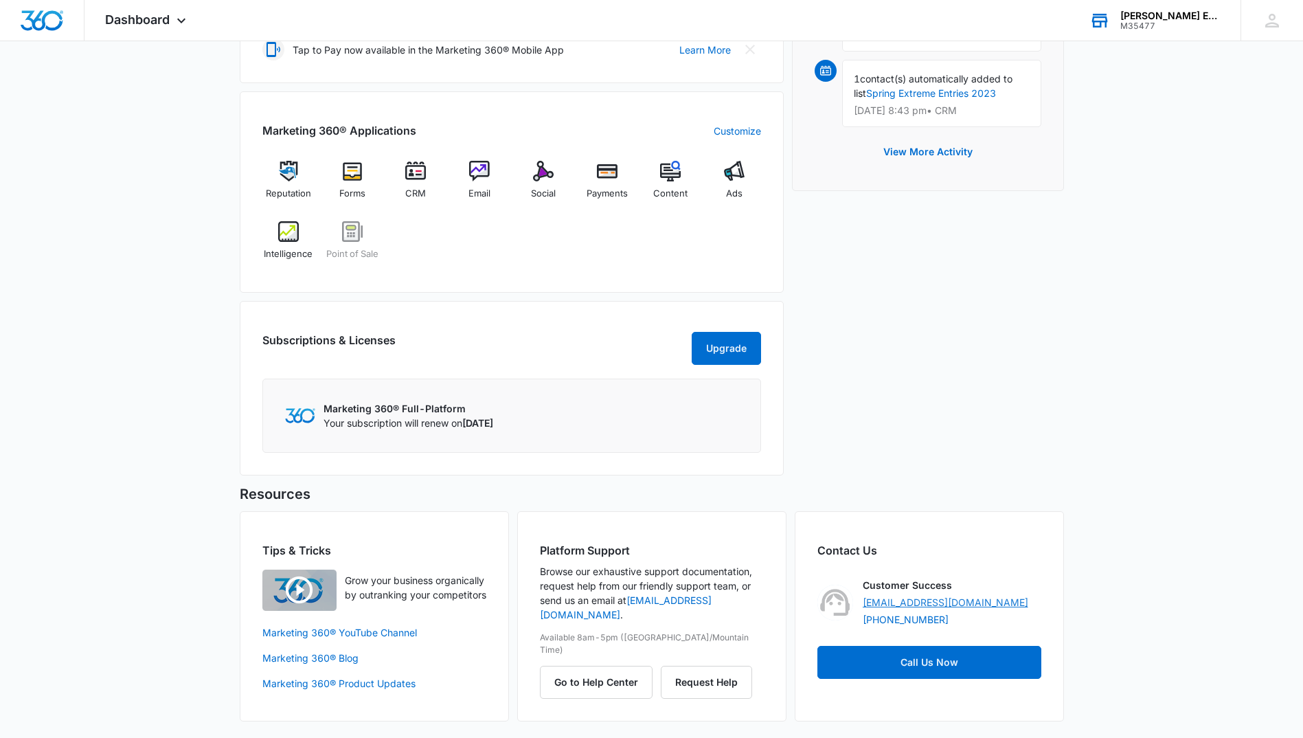
click at [917, 603] on link "[EMAIL_ADDRESS][DOMAIN_NAME]" at bounding box center [946, 602] width 166 height 14
click at [603, 666] on button "Go to Help Center" at bounding box center [596, 682] width 113 height 33
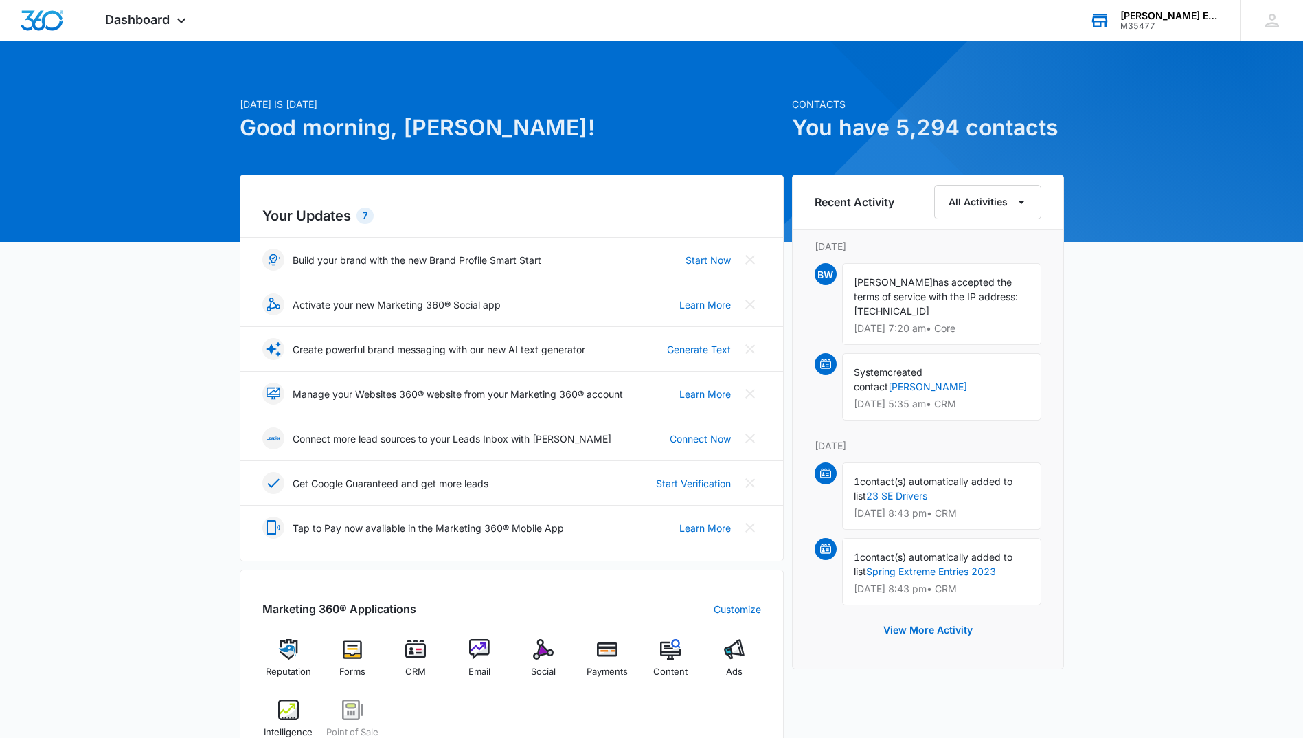
scroll to position [0, 0]
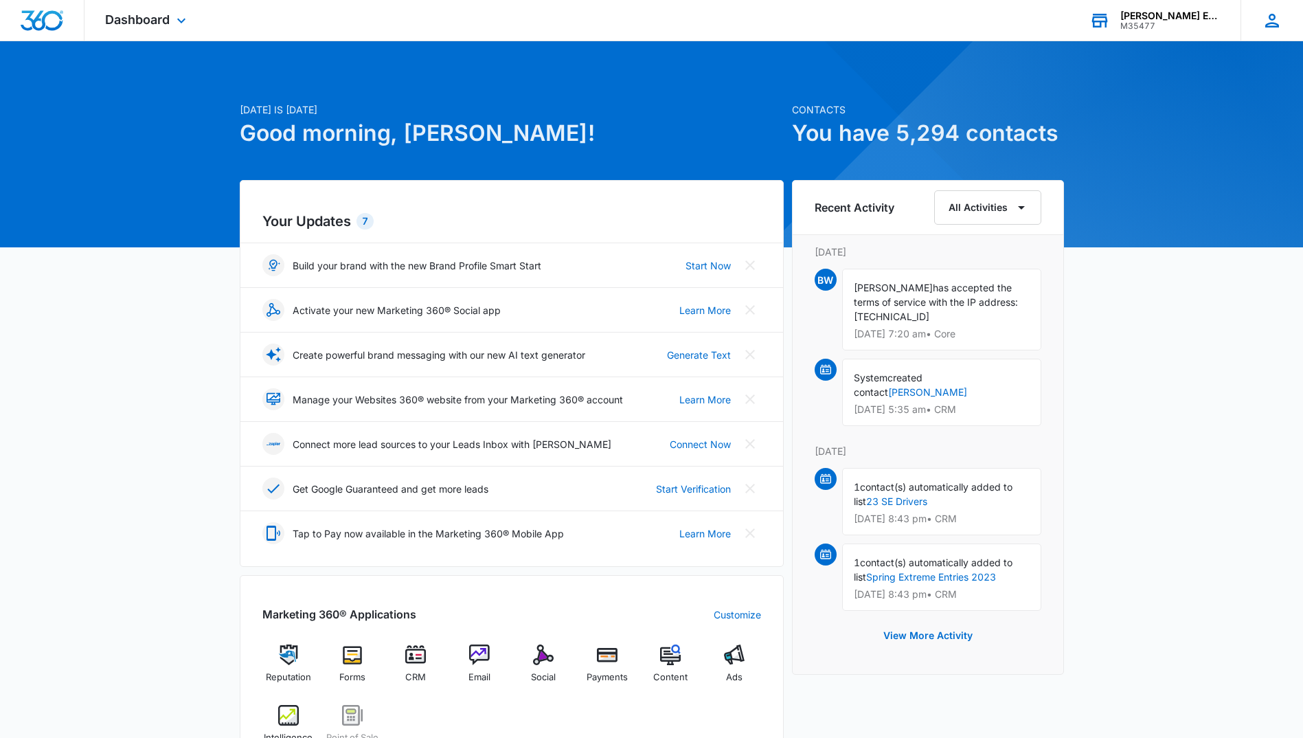
click at [1269, 16] on icon at bounding box center [1272, 20] width 21 height 21
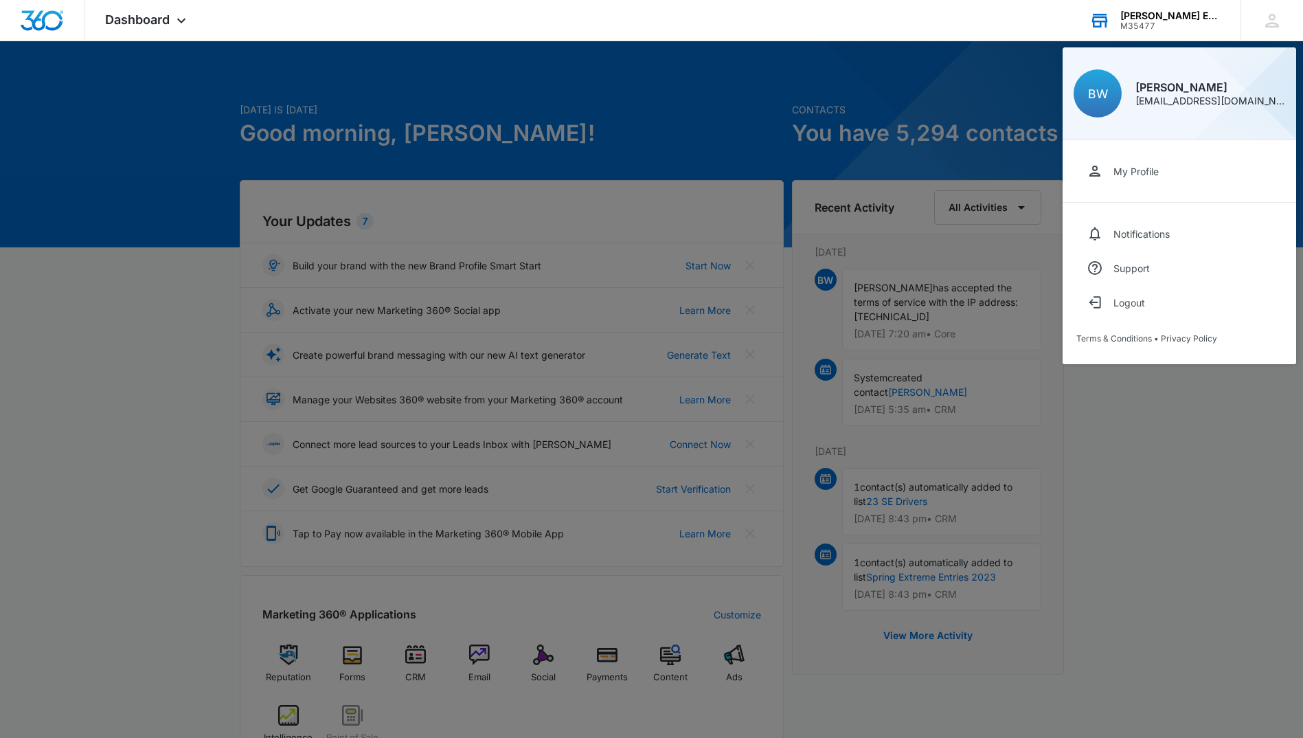
click at [1172, 0] on div "[PERSON_NAME] Enterprises M35477 Your Accounts View All" at bounding box center [1155, 20] width 172 height 41
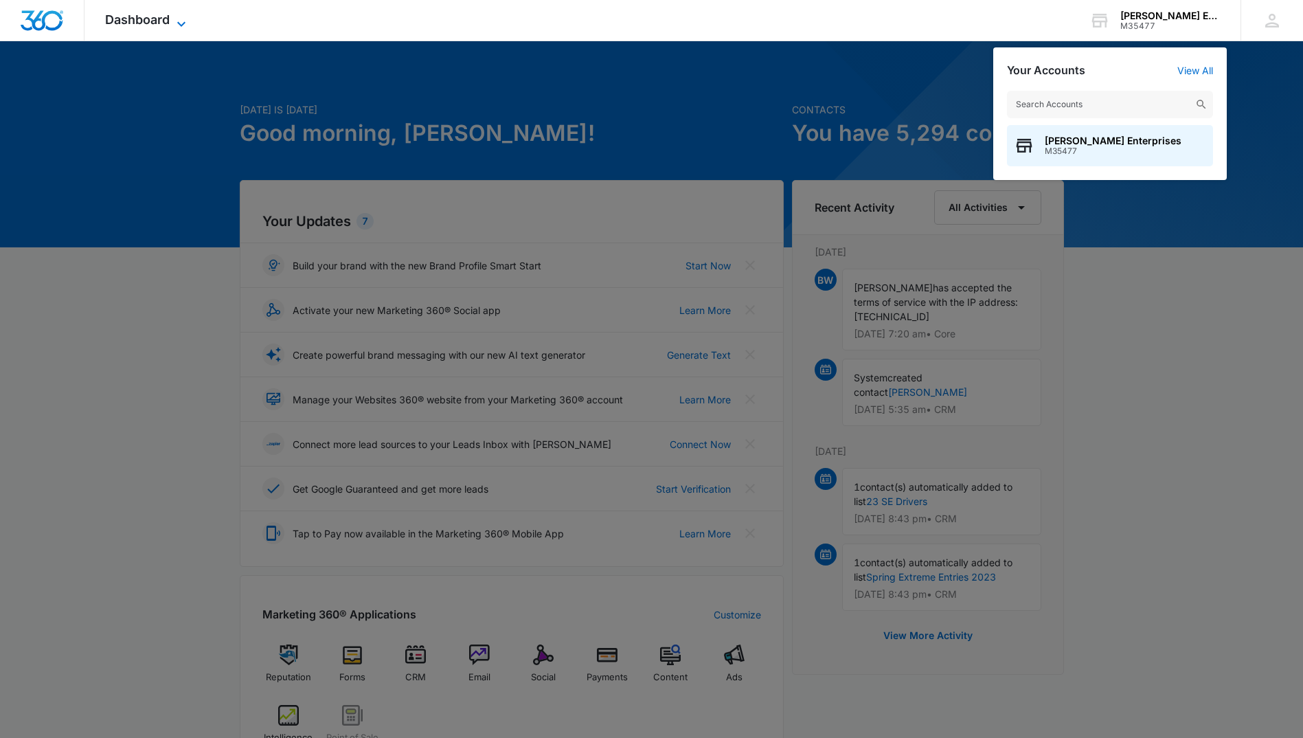
click at [152, 21] on span "Dashboard" at bounding box center [137, 19] width 65 height 14
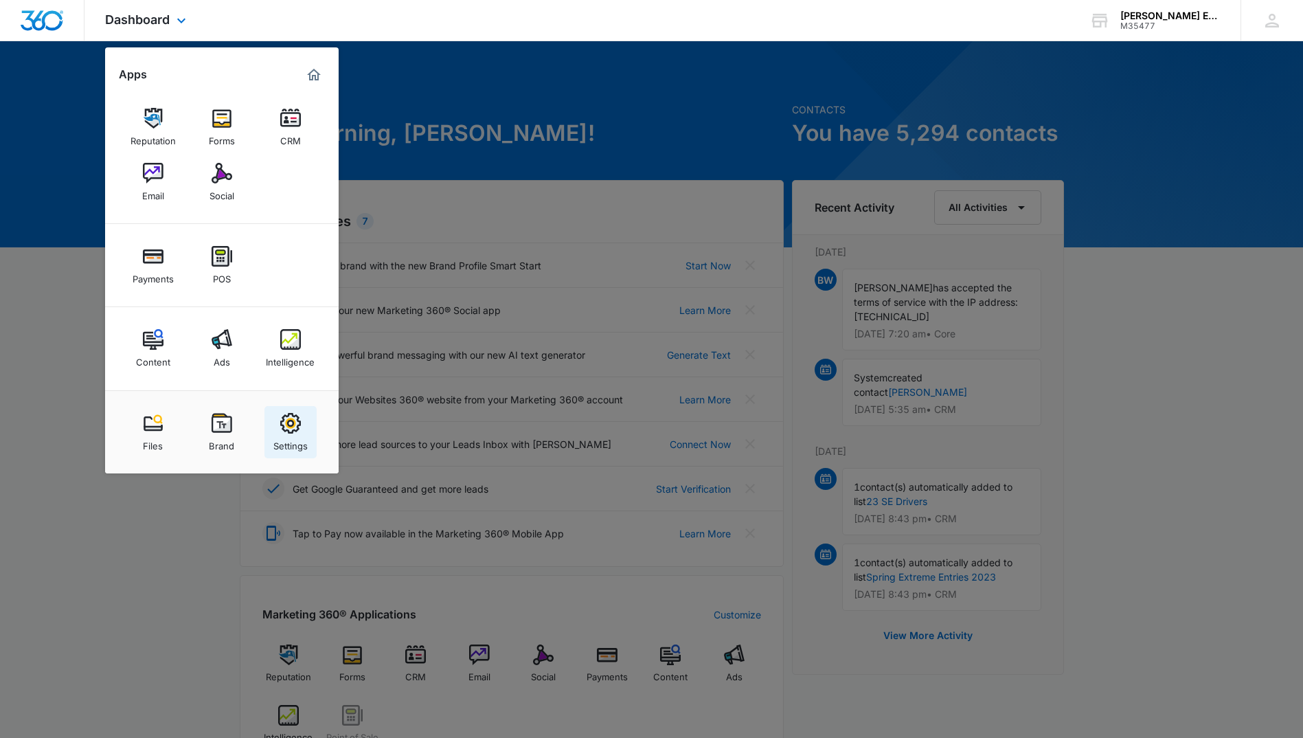
click at [306, 440] on div "Settings" at bounding box center [290, 443] width 34 height 18
select select "25"
select select "US"
select select "America/Los_Angeles"
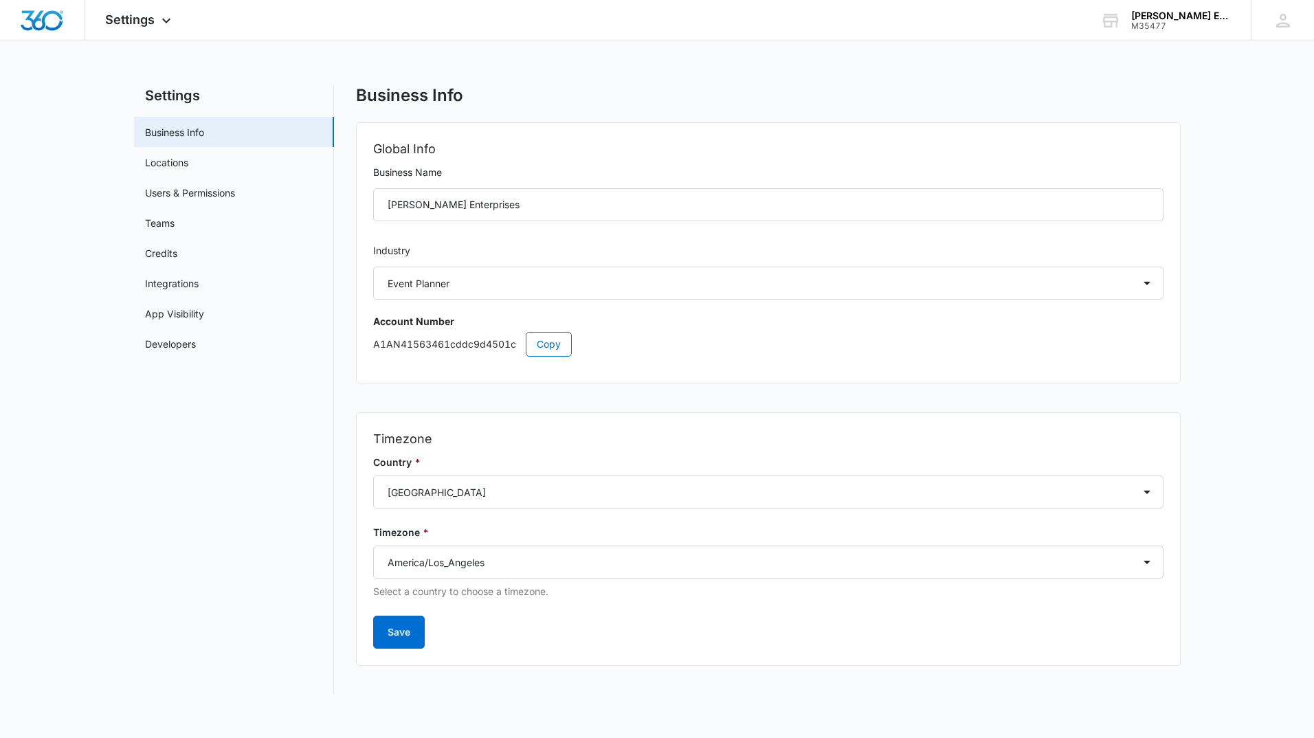
click at [39, 19] on img "Dashboard" at bounding box center [42, 20] width 44 height 21
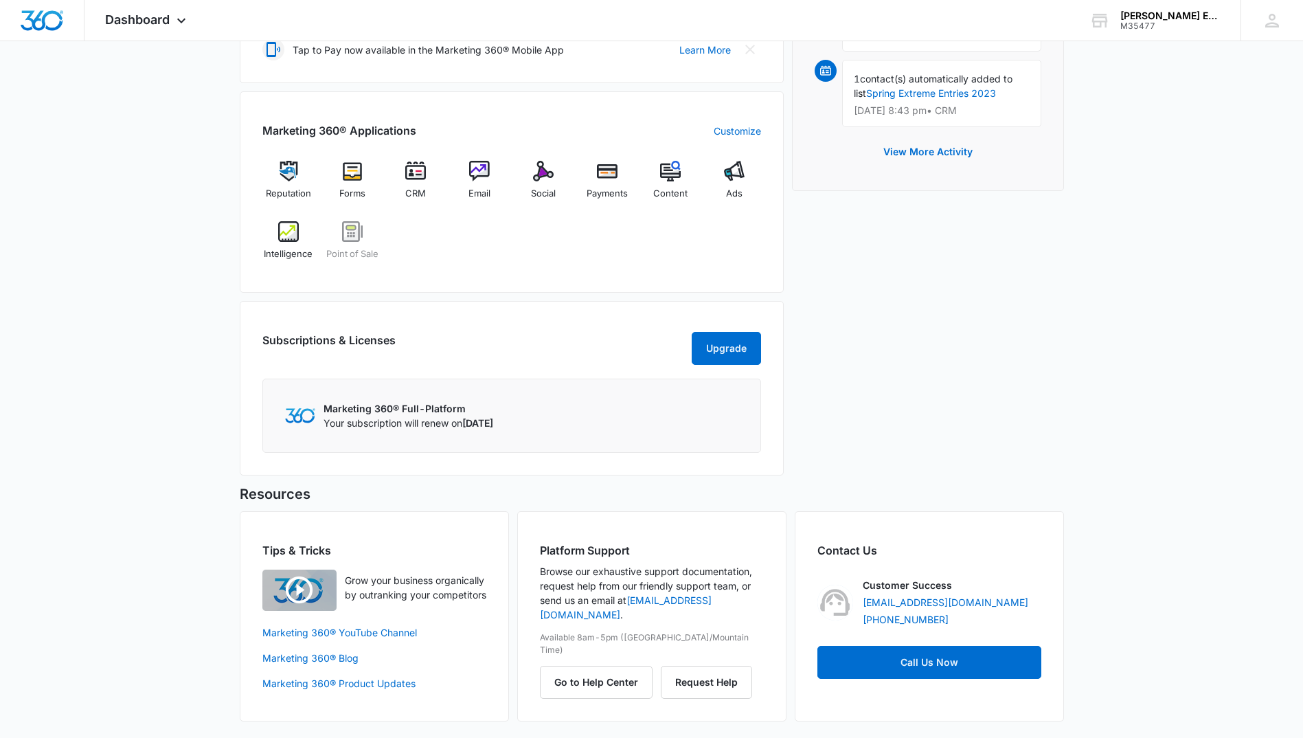
scroll to position [497, 0]
click at [695, 666] on button "Request Help" at bounding box center [706, 682] width 91 height 33
